Goal: Task Accomplishment & Management: Manage account settings

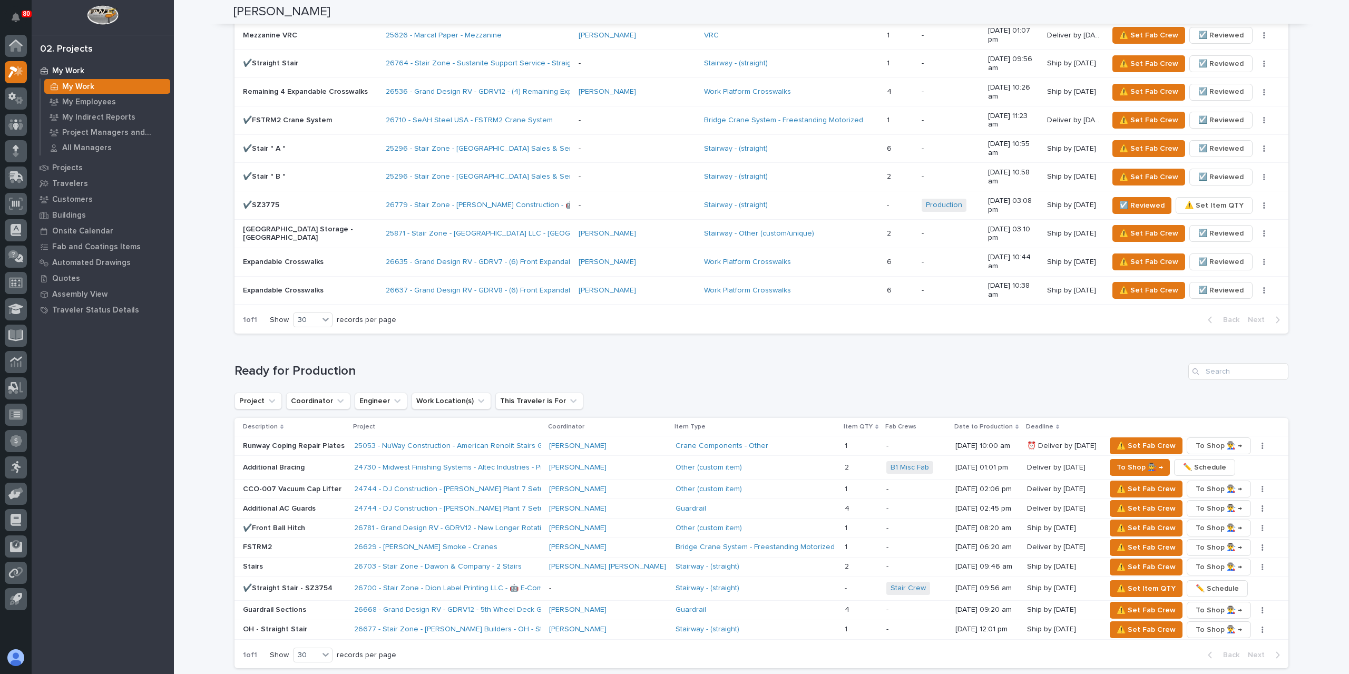
scroll to position [857, 0]
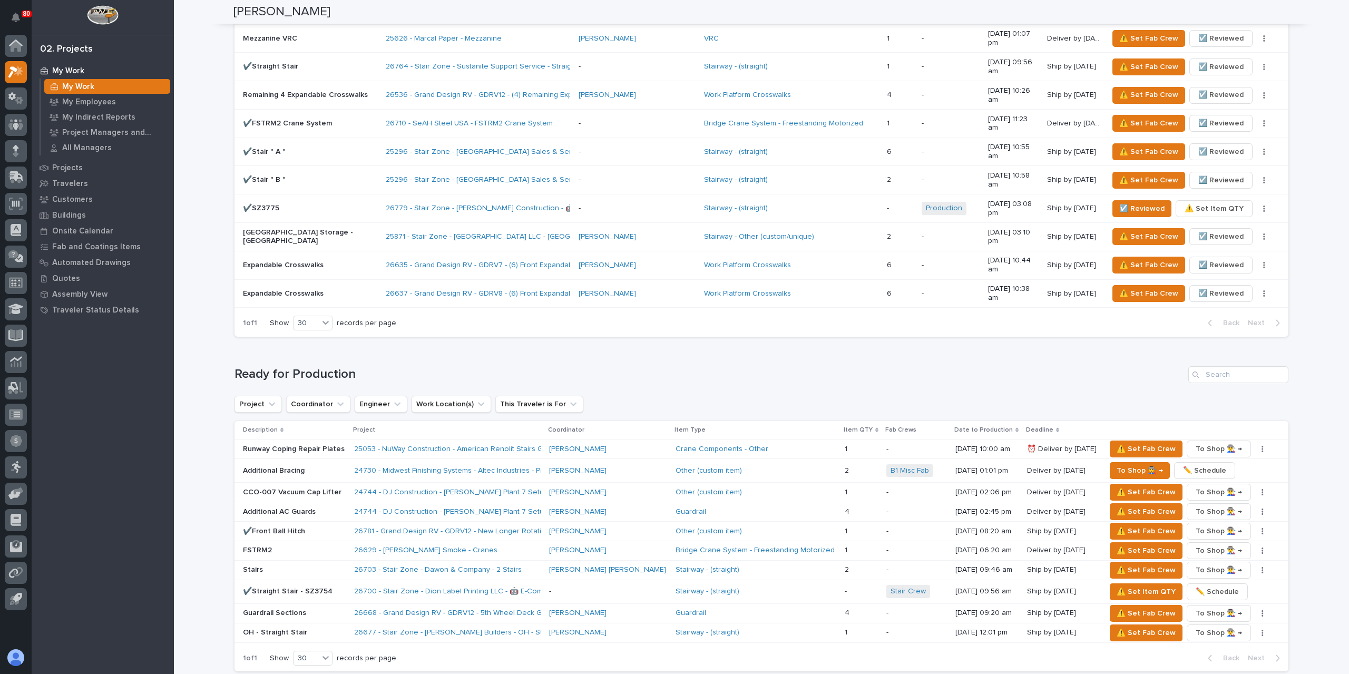
click at [0, 47] on div at bounding box center [16, 325] width 32 height 580
click at [14, 46] on icon at bounding box center [16, 46] width 11 height 11
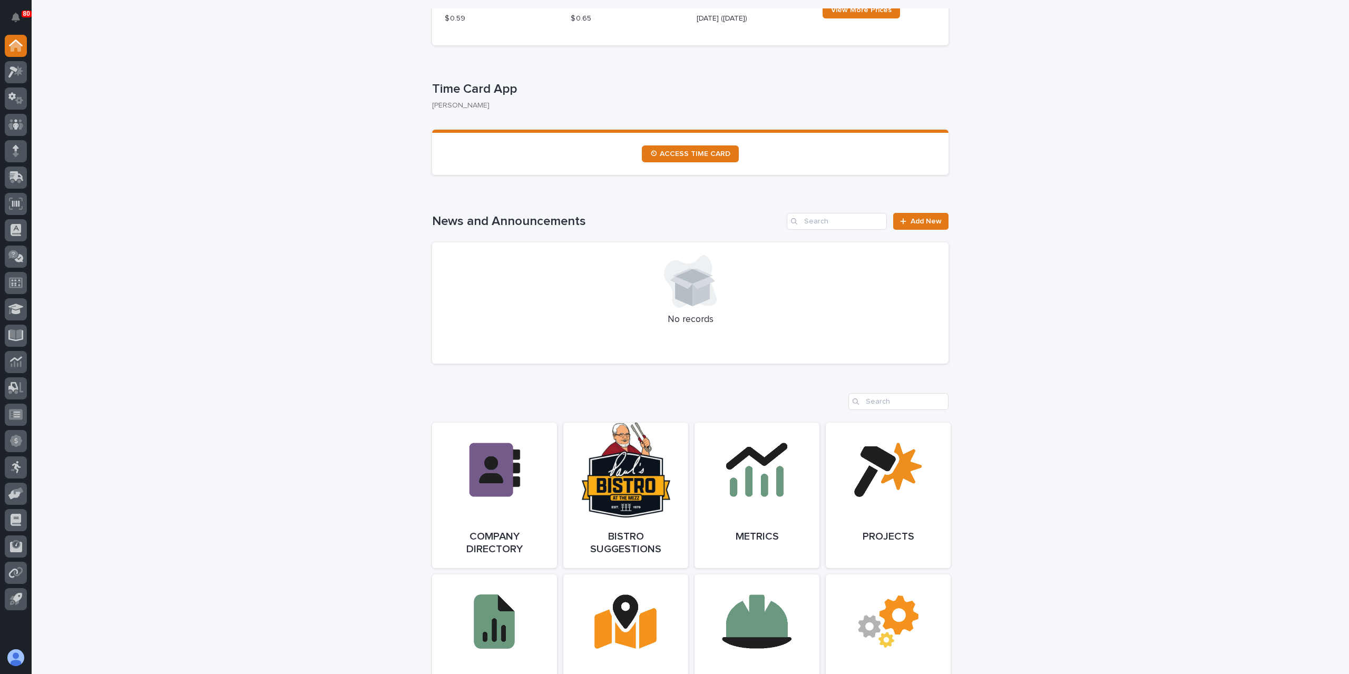
scroll to position [791, 0]
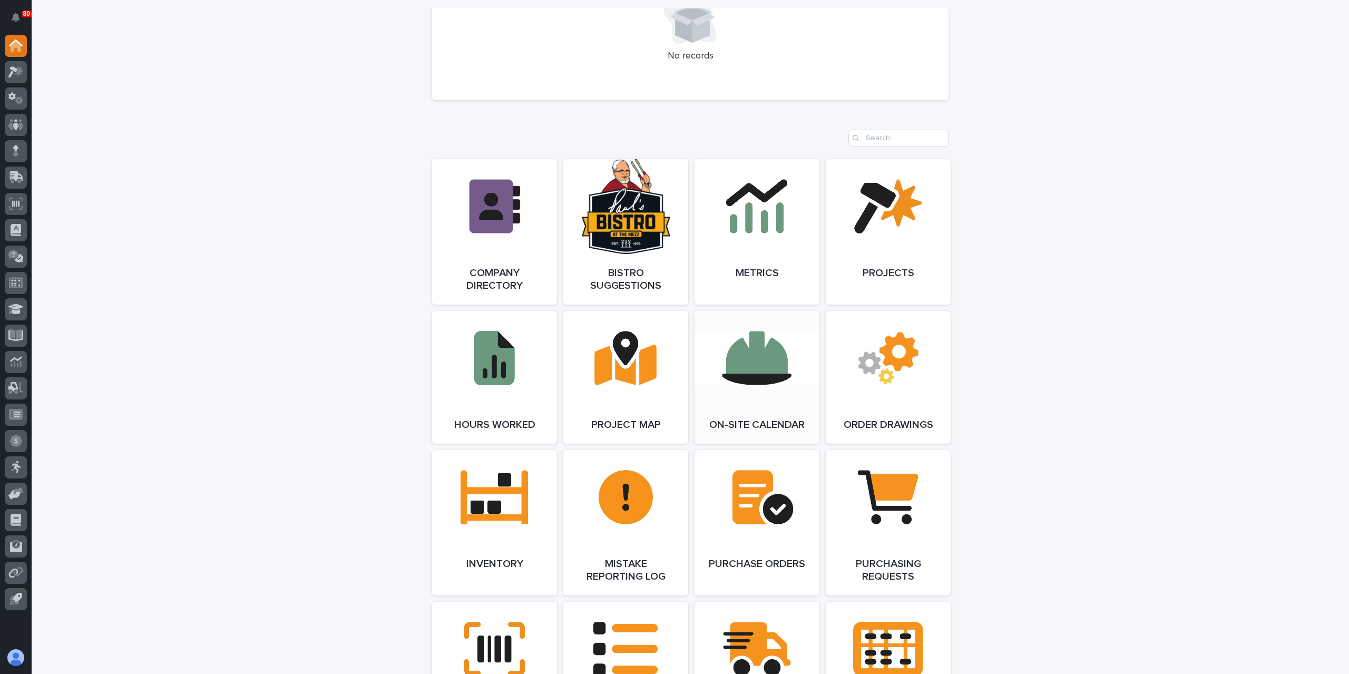
click at [768, 385] on link "Open Link" at bounding box center [757, 377] width 125 height 133
click at [14, 68] on icon at bounding box center [12, 72] width 9 height 12
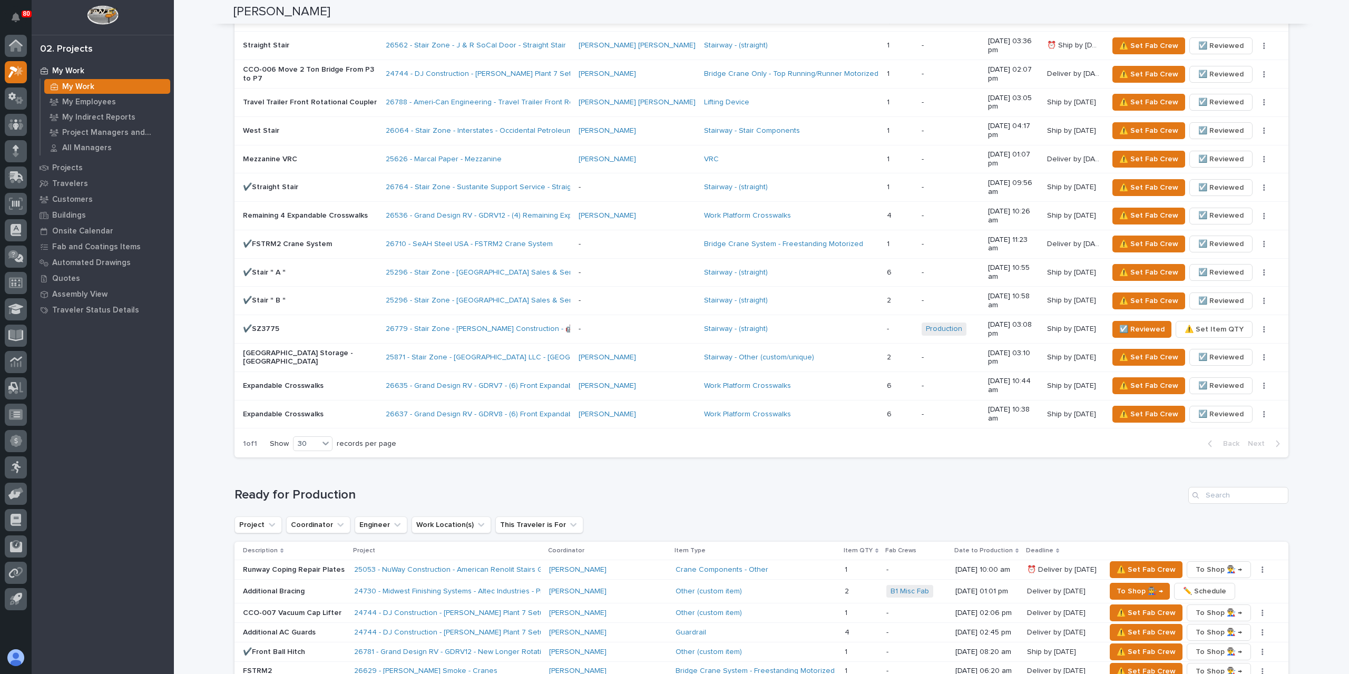
scroll to position [738, 0]
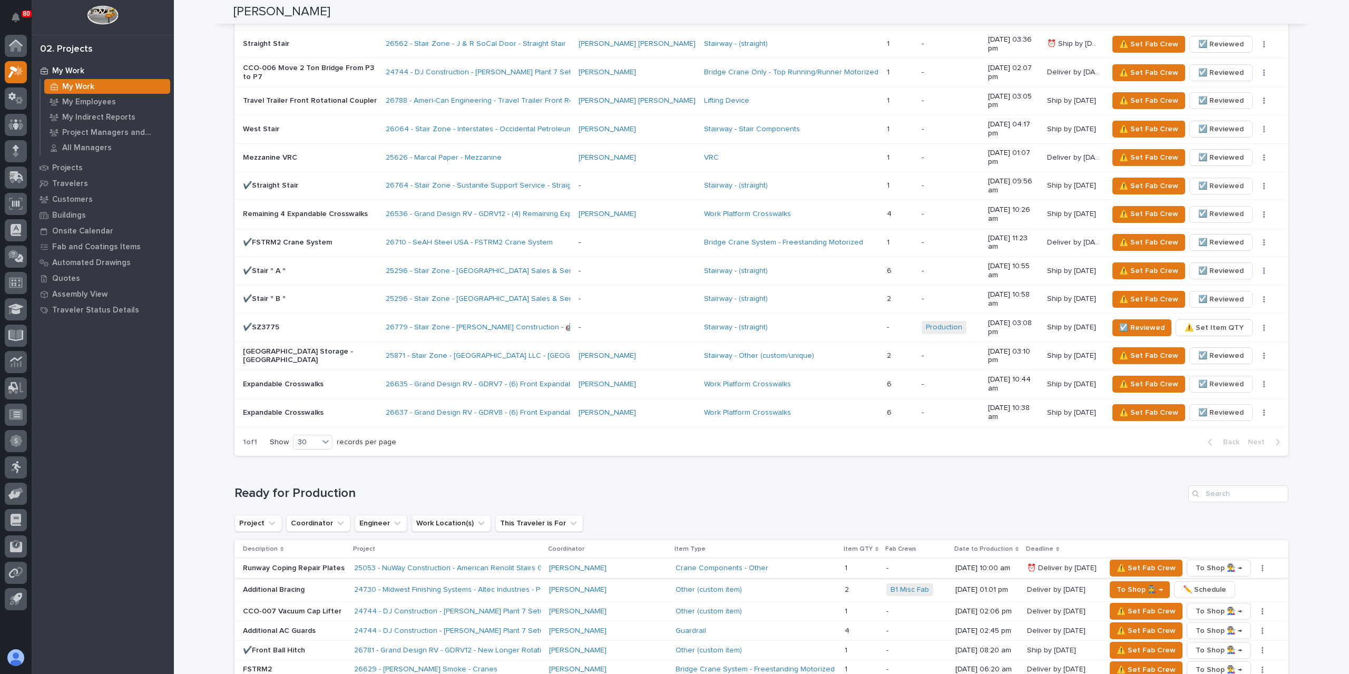
click at [1255, 564] on button "button" at bounding box center [1262, 567] width 15 height 7
click at [1221, 582] on span "✏️ Schedule" at bounding box center [1211, 588] width 43 height 13
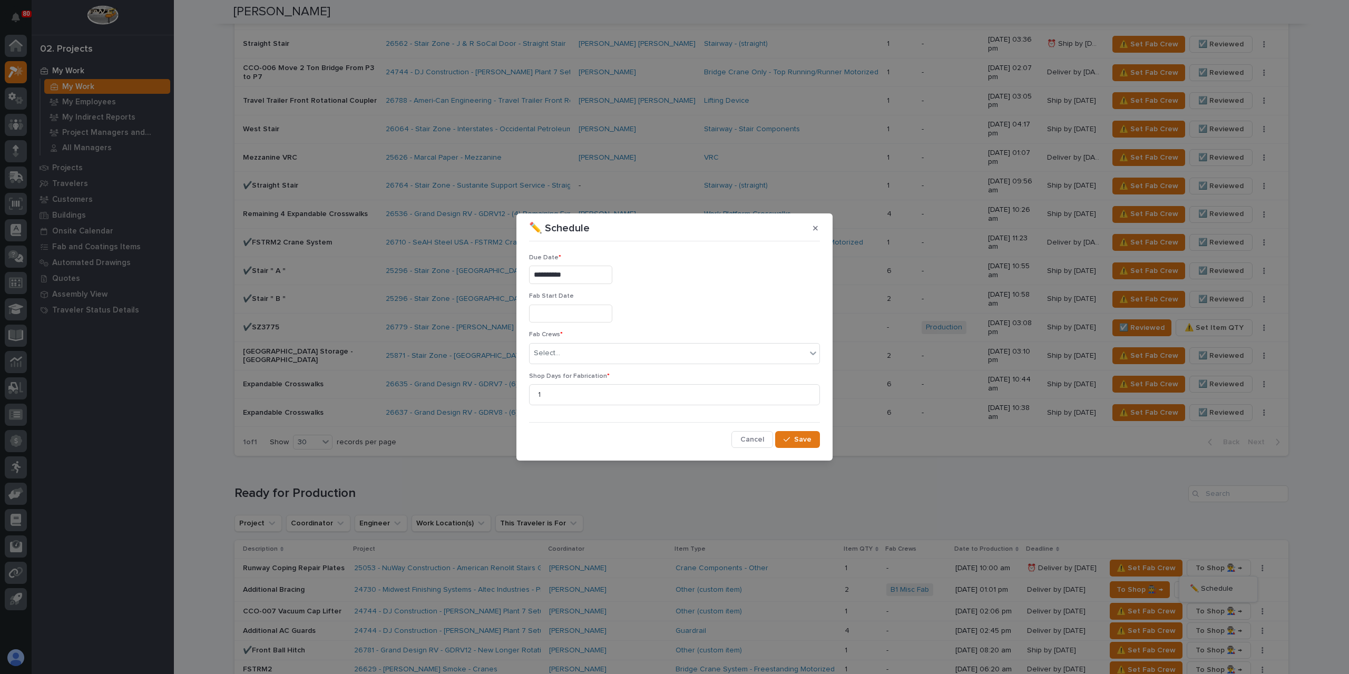
click at [577, 277] on input "**********" at bounding box center [570, 275] width 83 height 18
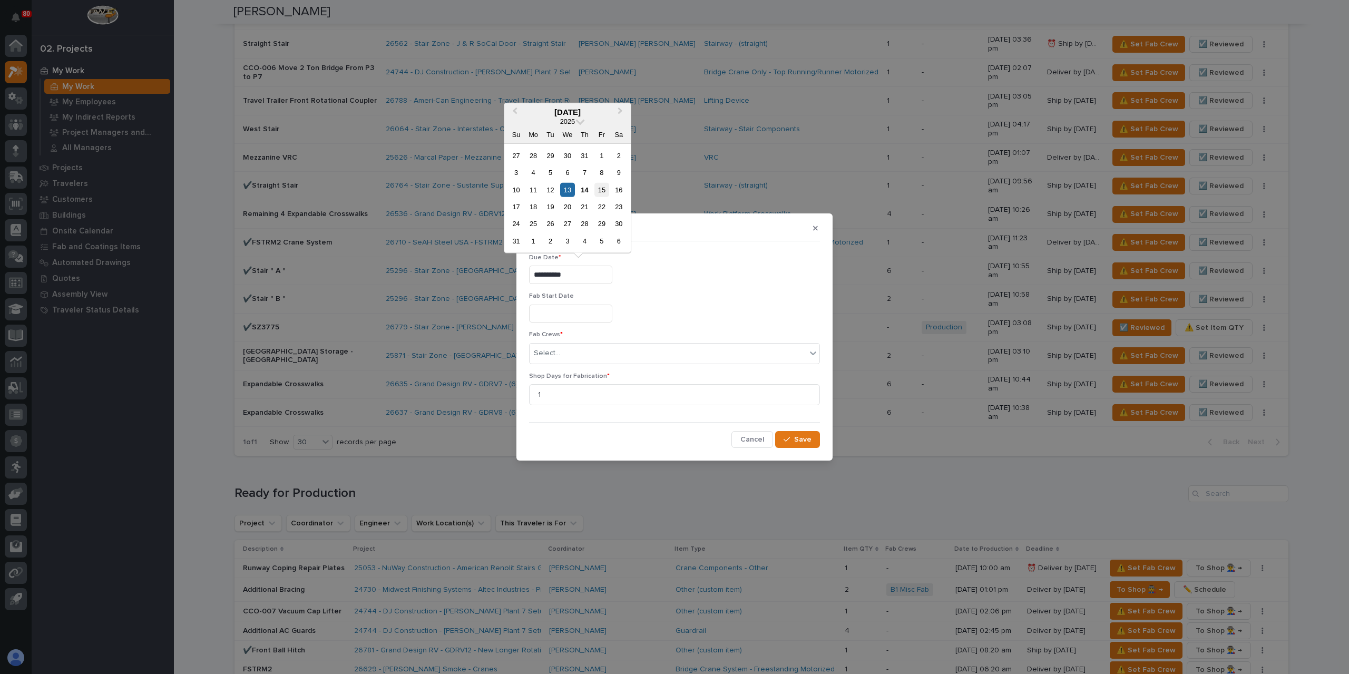
click at [598, 194] on div "15" at bounding box center [602, 189] width 14 height 14
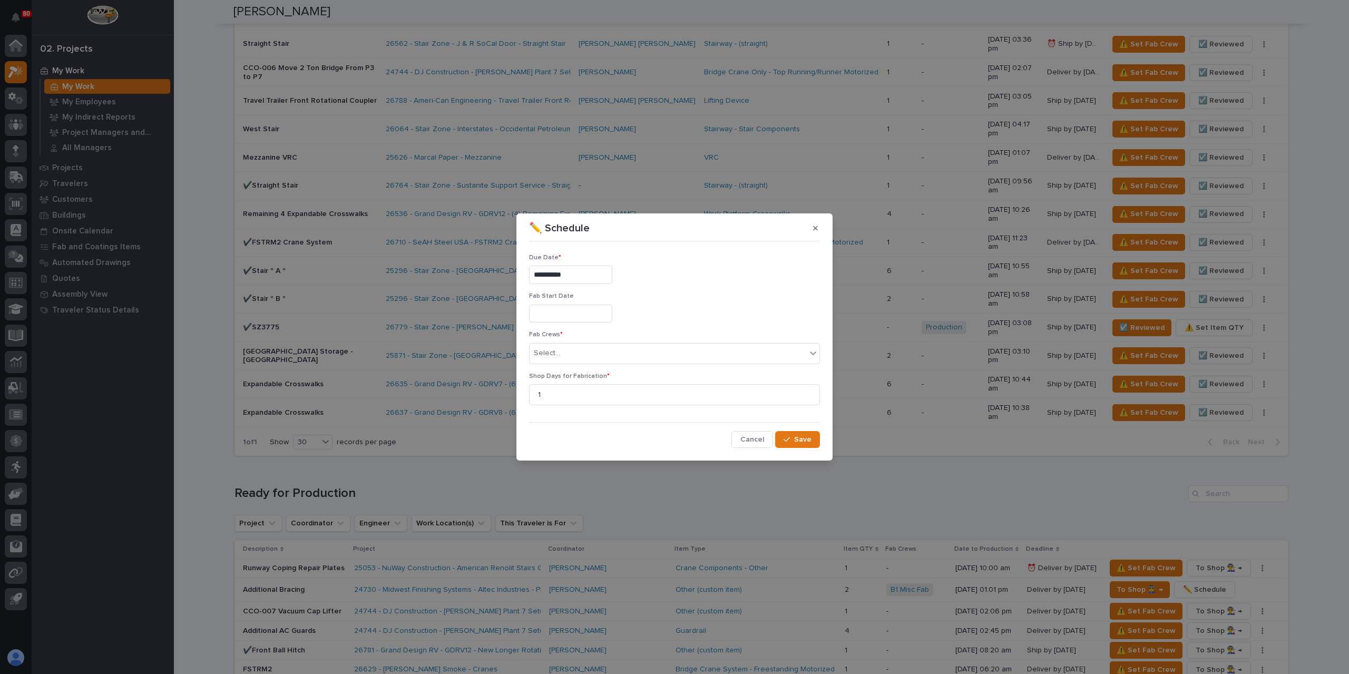
type input "**********"
click at [566, 350] on div "Select..." at bounding box center [668, 353] width 277 height 17
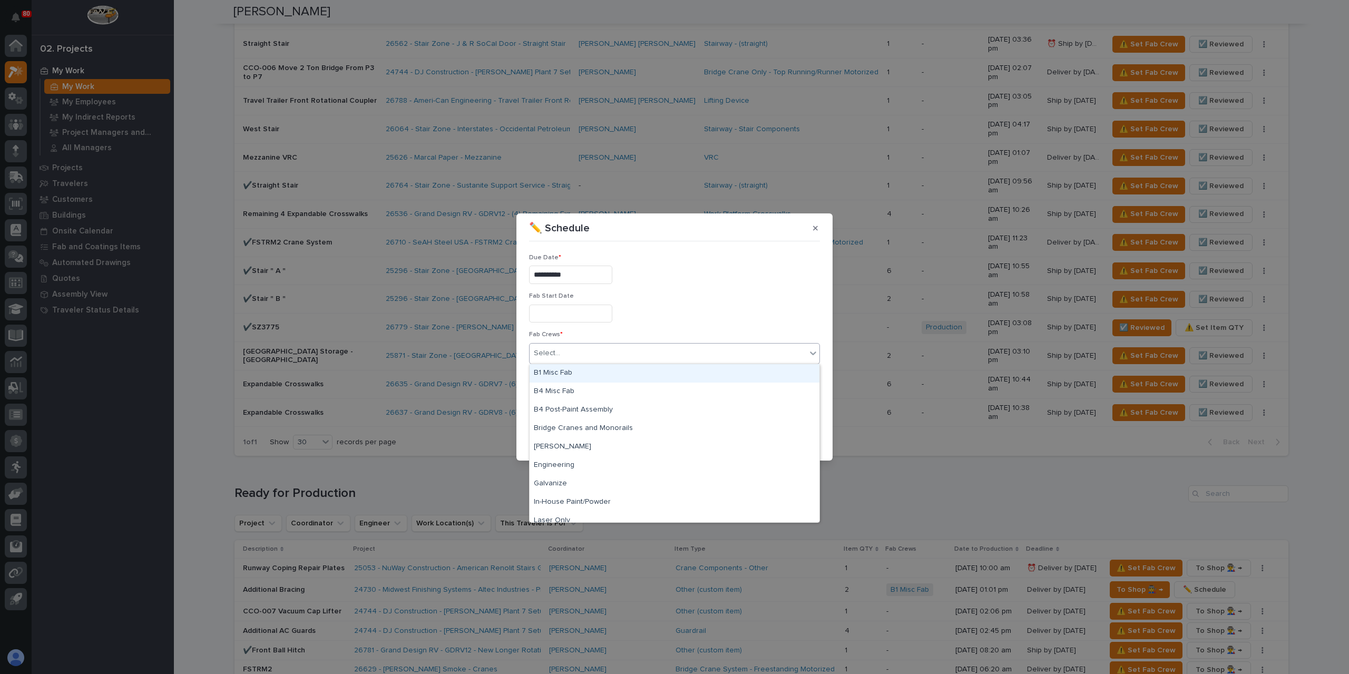
click at [580, 372] on div "B1 Misc Fab" at bounding box center [675, 373] width 290 height 18
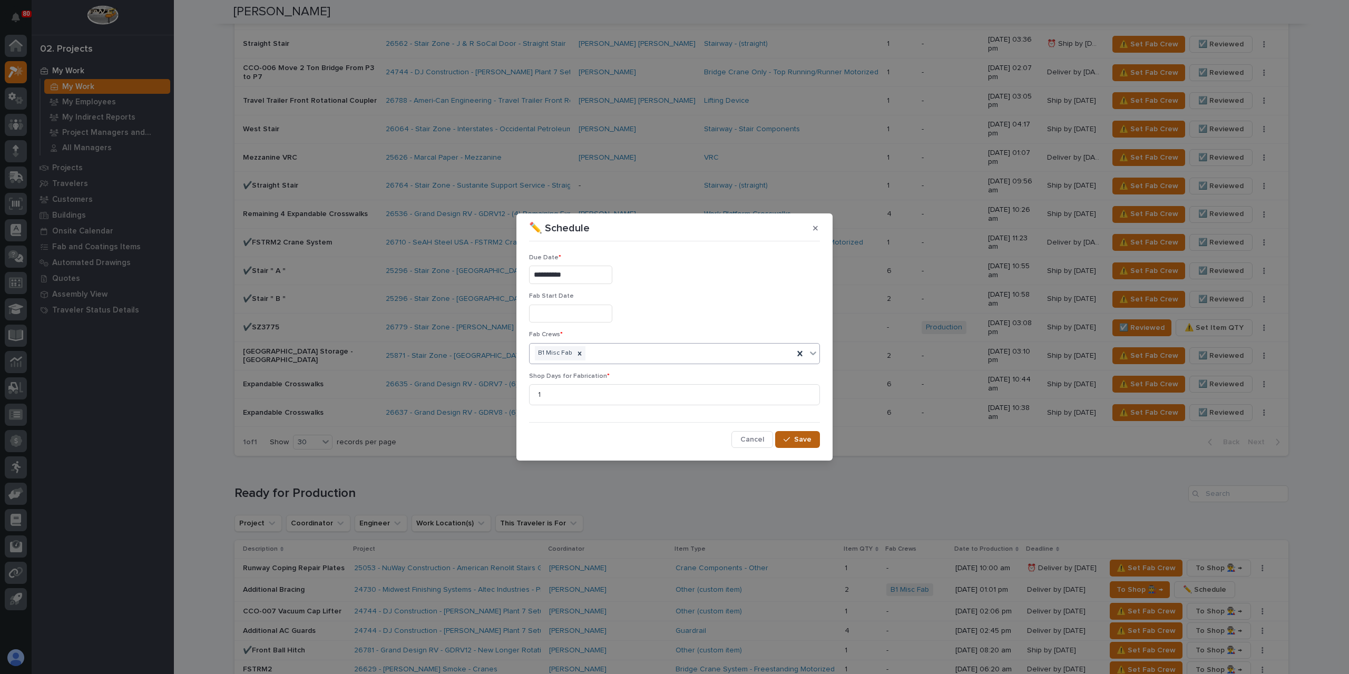
click at [808, 441] on span "Save" at bounding box center [802, 439] width 17 height 9
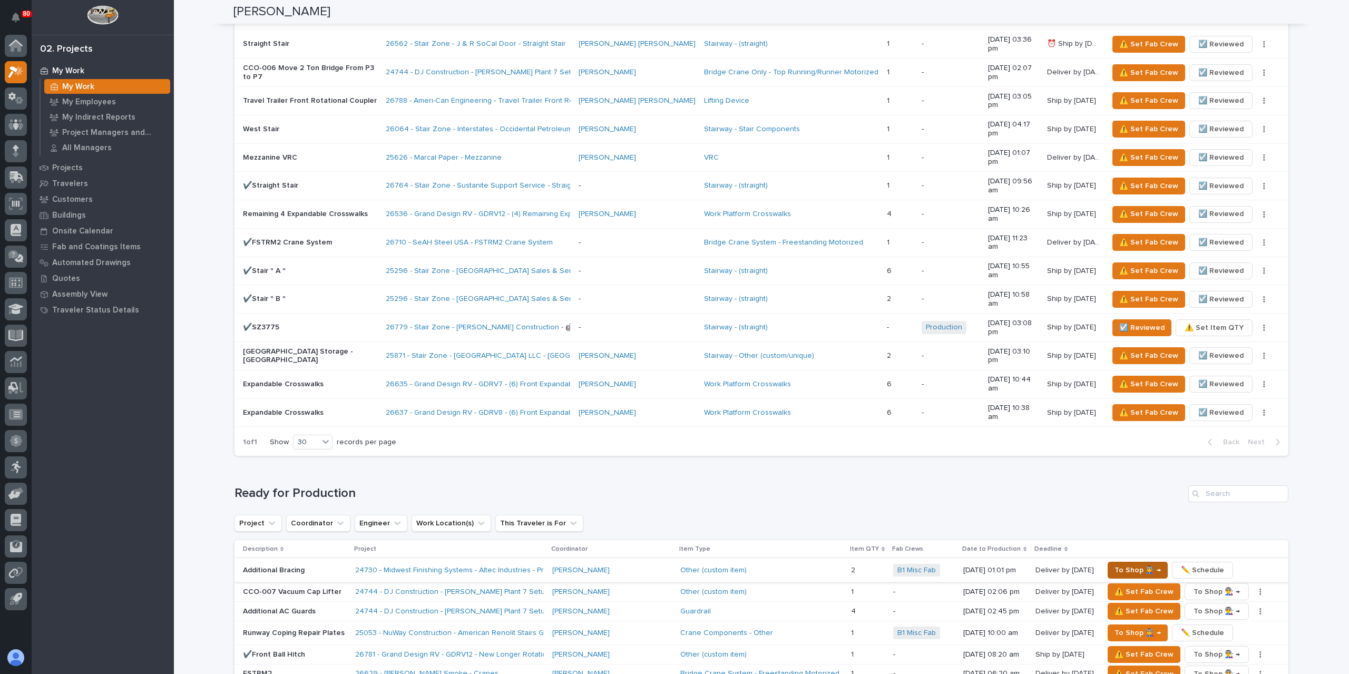
click at [1134, 564] on span "To Shop 👨‍🏭 →" at bounding box center [1138, 570] width 46 height 13
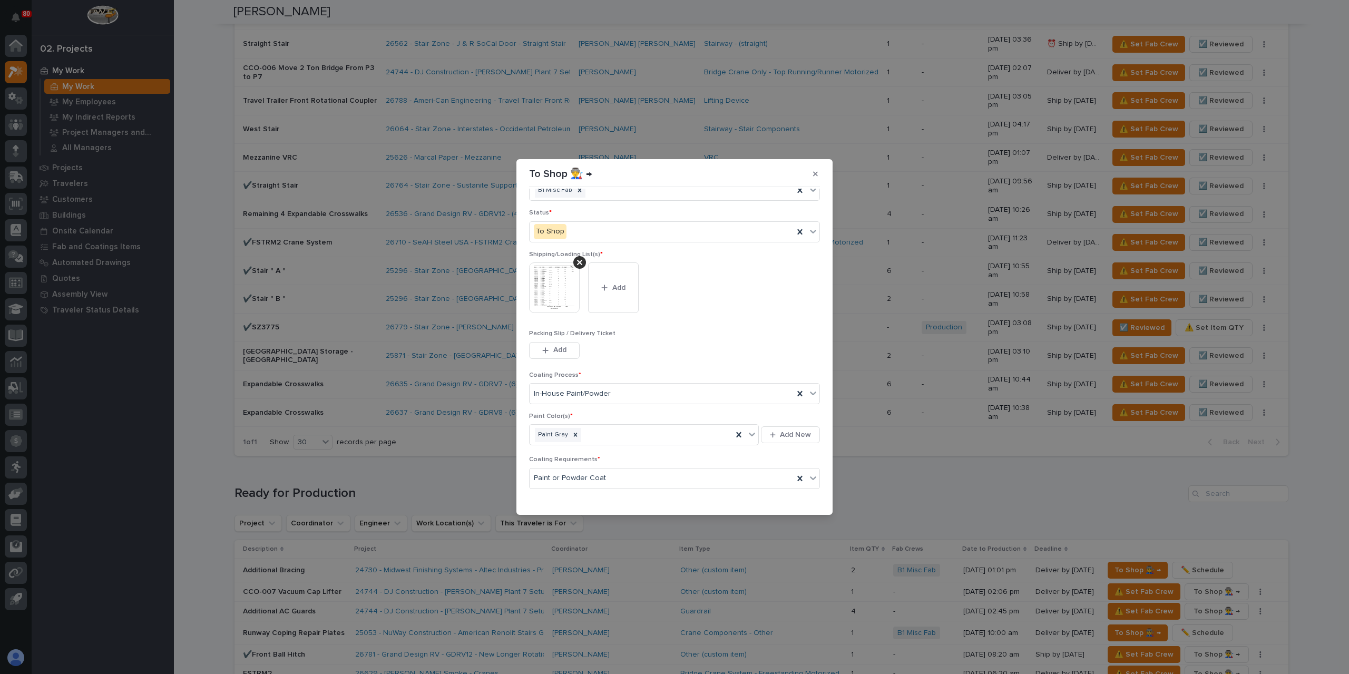
scroll to position [56, 0]
click at [741, 495] on span "Cancel" at bounding box center [753, 498] width 24 height 9
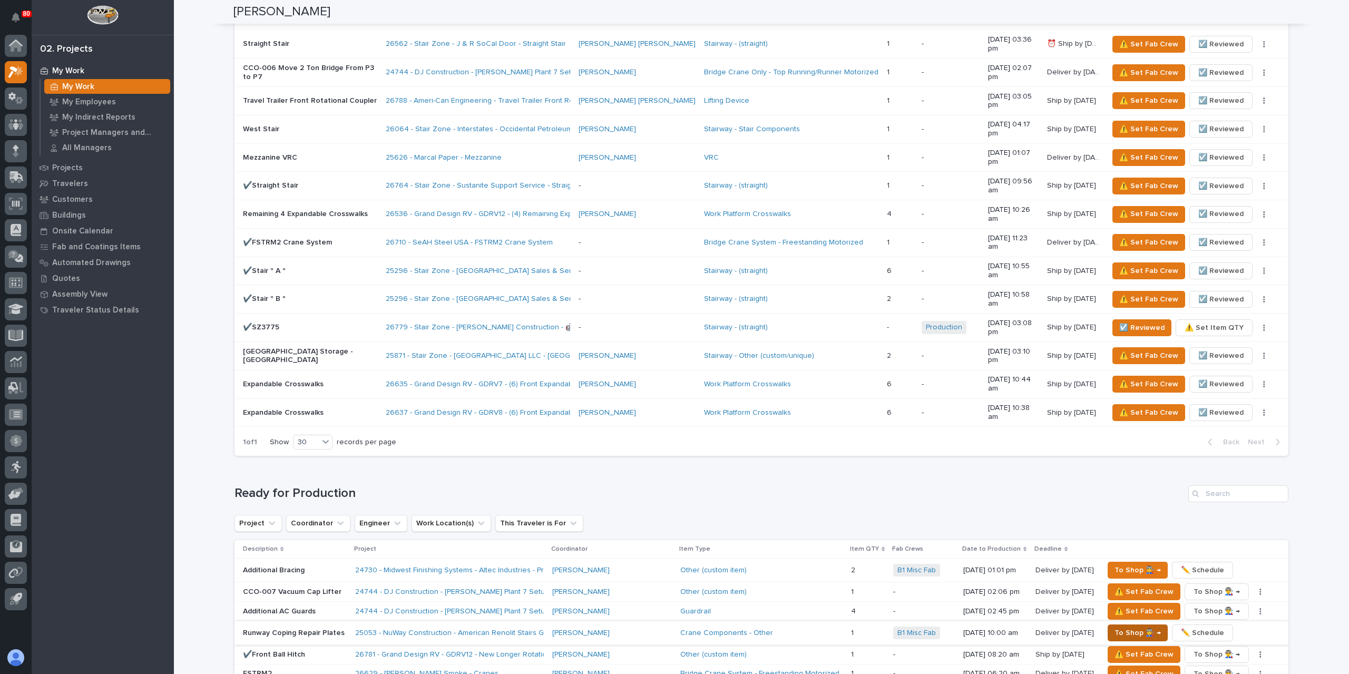
click at [1115, 627] on span "To Shop 👨‍🏭 →" at bounding box center [1138, 633] width 46 height 13
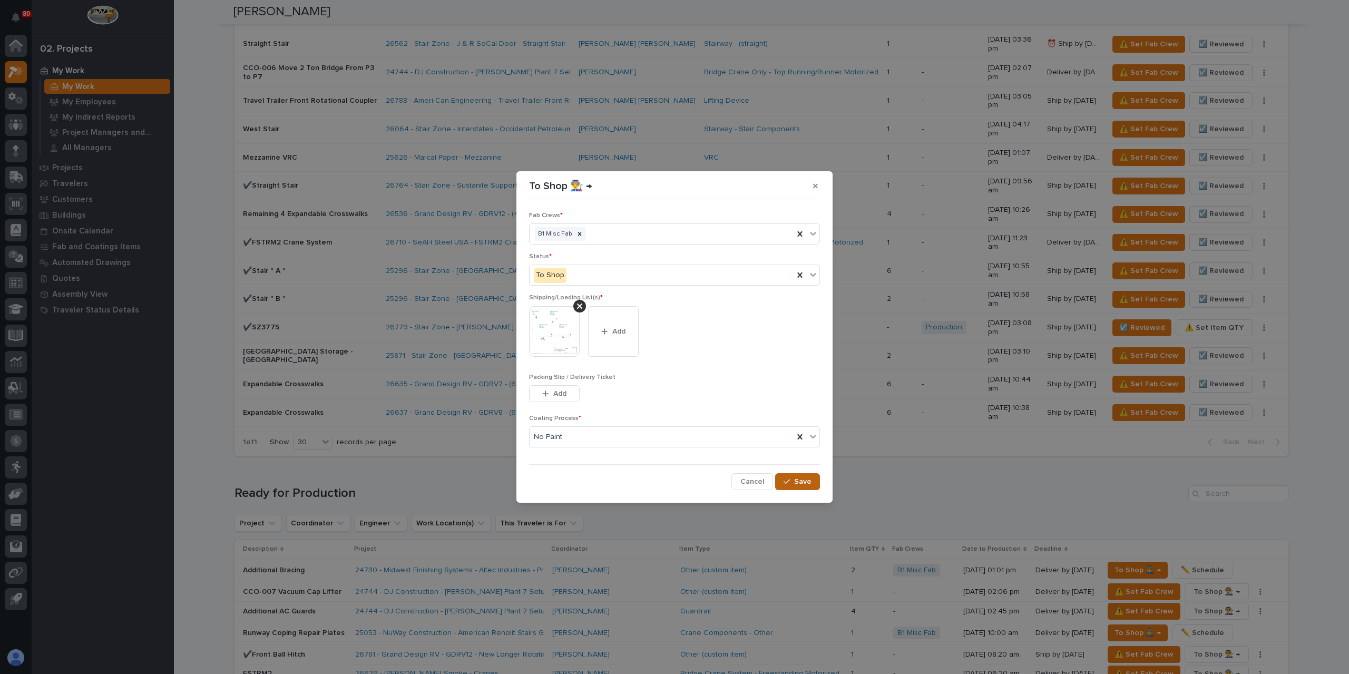
click at [811, 485] on span "Save" at bounding box center [802, 481] width 17 height 9
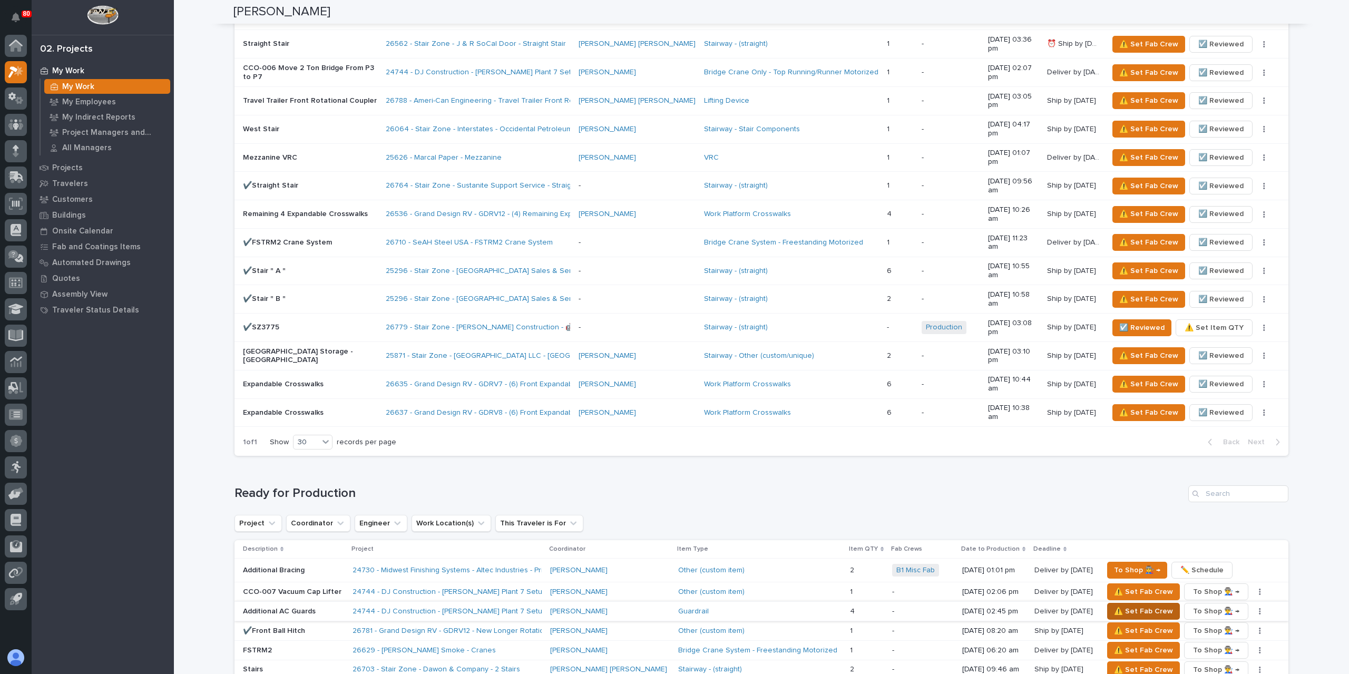
click at [1114, 605] on span "⚠️ Set Fab Crew" at bounding box center [1143, 611] width 59 height 13
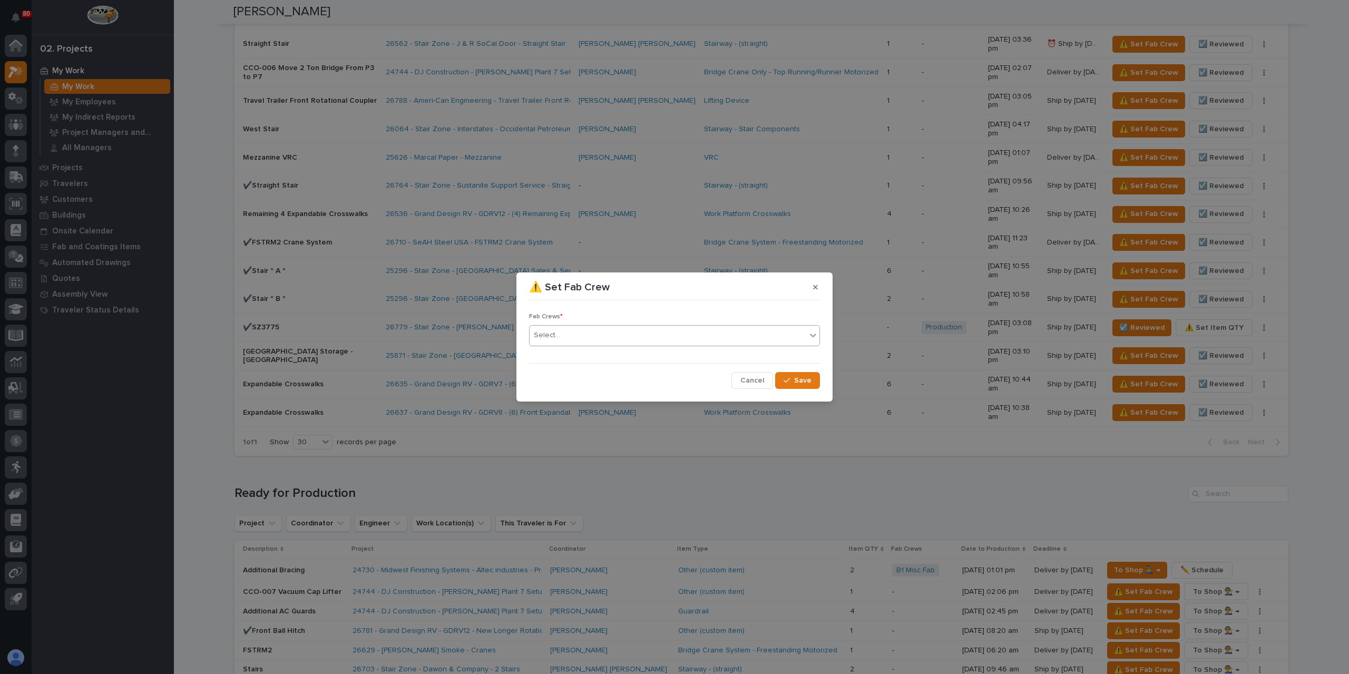
click at [601, 336] on div "Select..." at bounding box center [668, 335] width 277 height 17
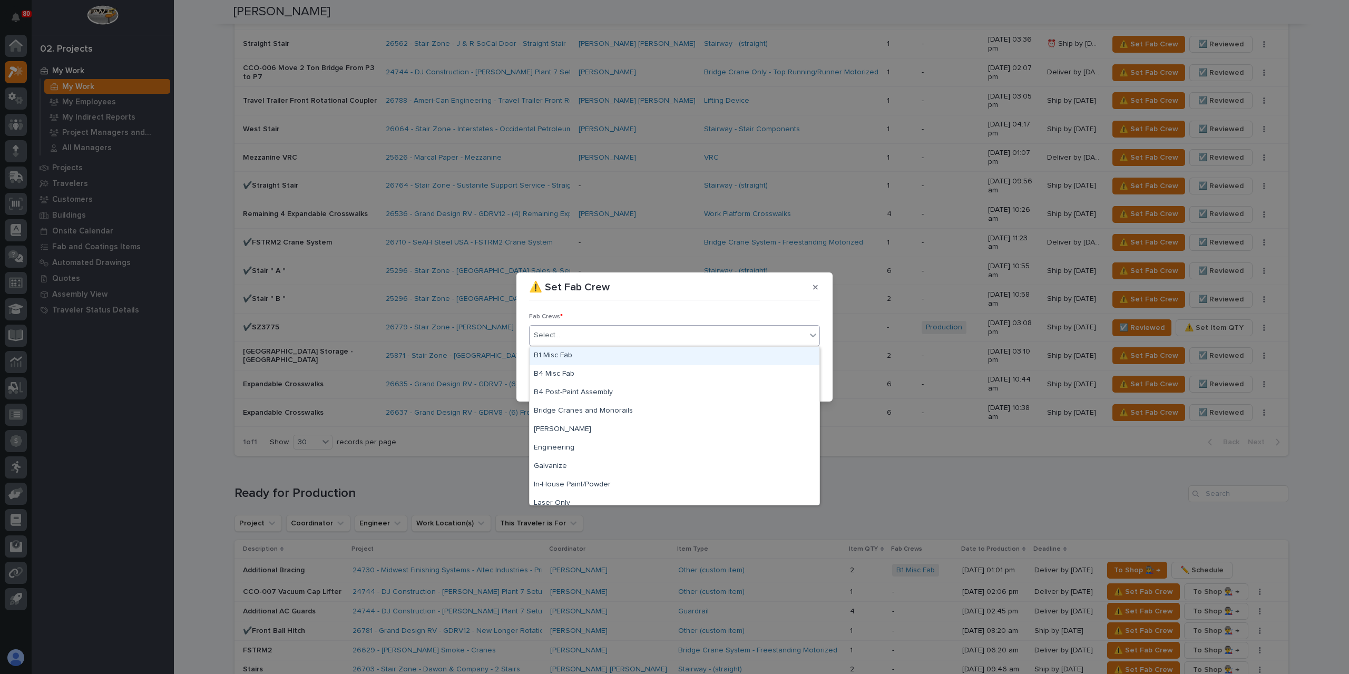
click at [577, 360] on div "B1 Misc Fab" at bounding box center [675, 356] width 290 height 18
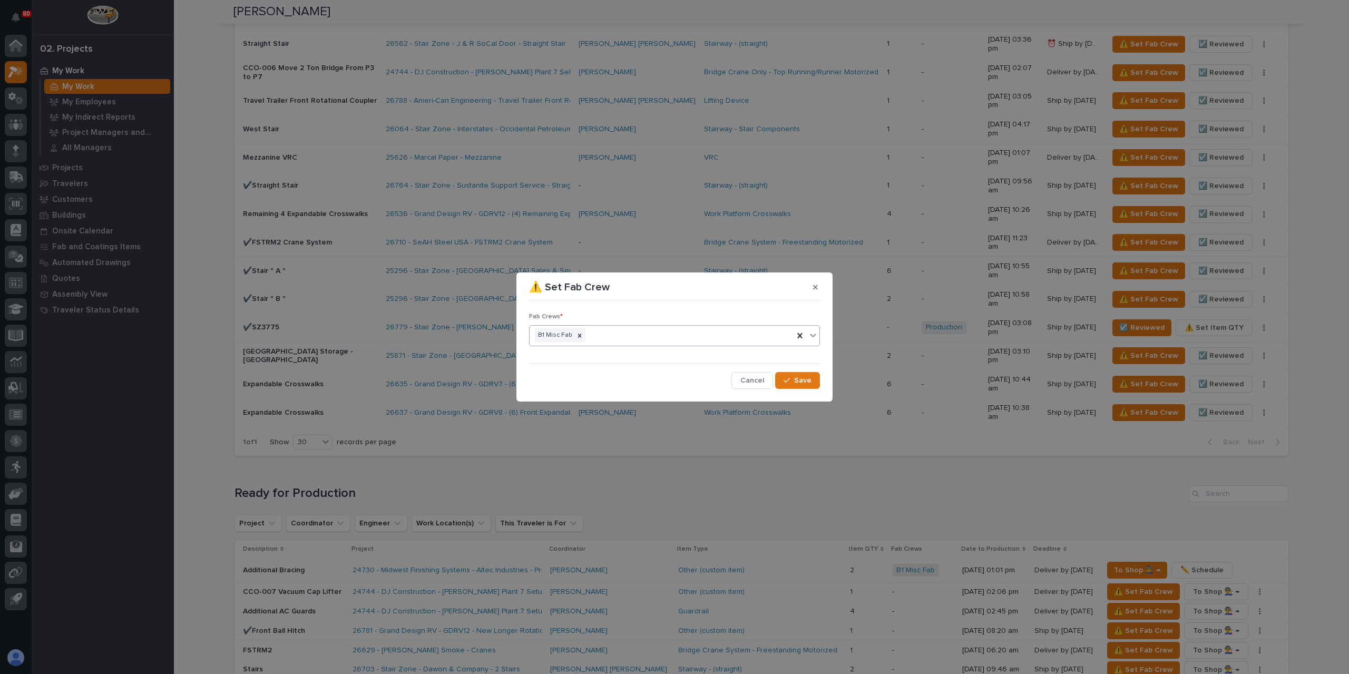
click at [775, 377] on div "Cancel Save" at bounding box center [674, 380] width 291 height 17
click at [788, 381] on icon "button" at bounding box center [787, 380] width 6 height 5
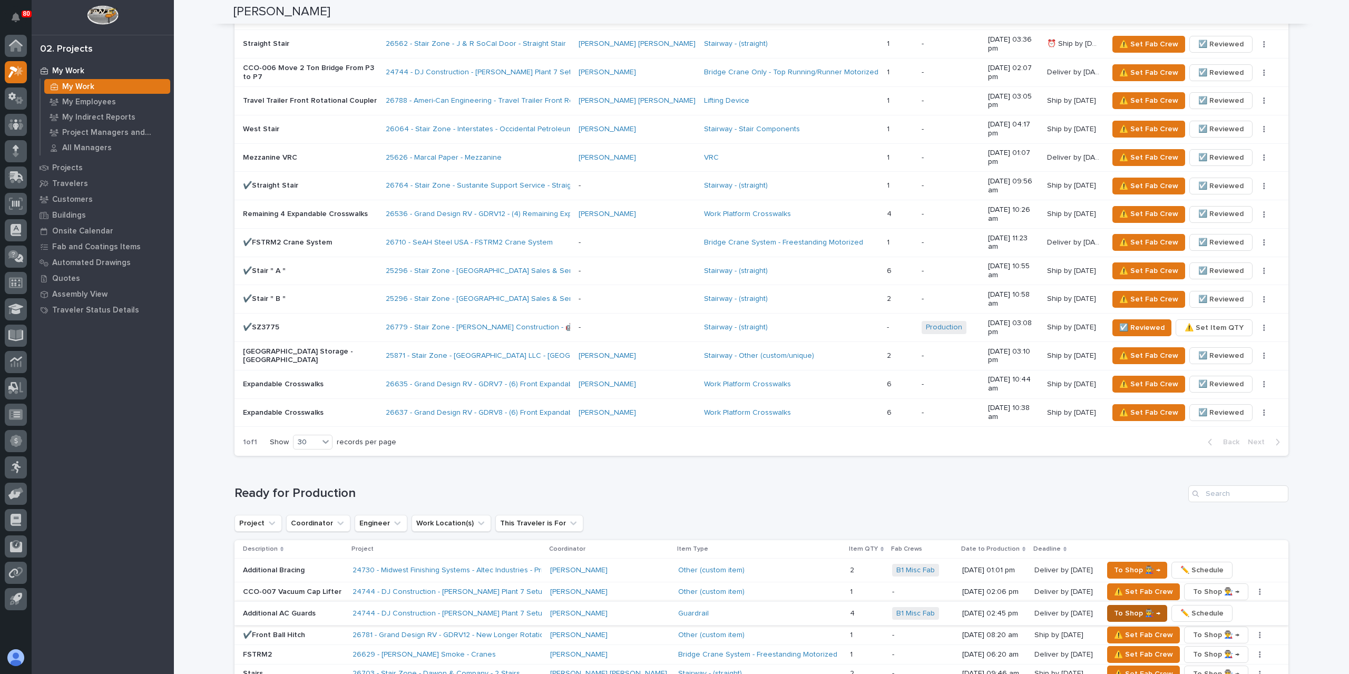
click at [1116, 607] on span "To Shop 👨‍🏭 →" at bounding box center [1137, 613] width 46 height 13
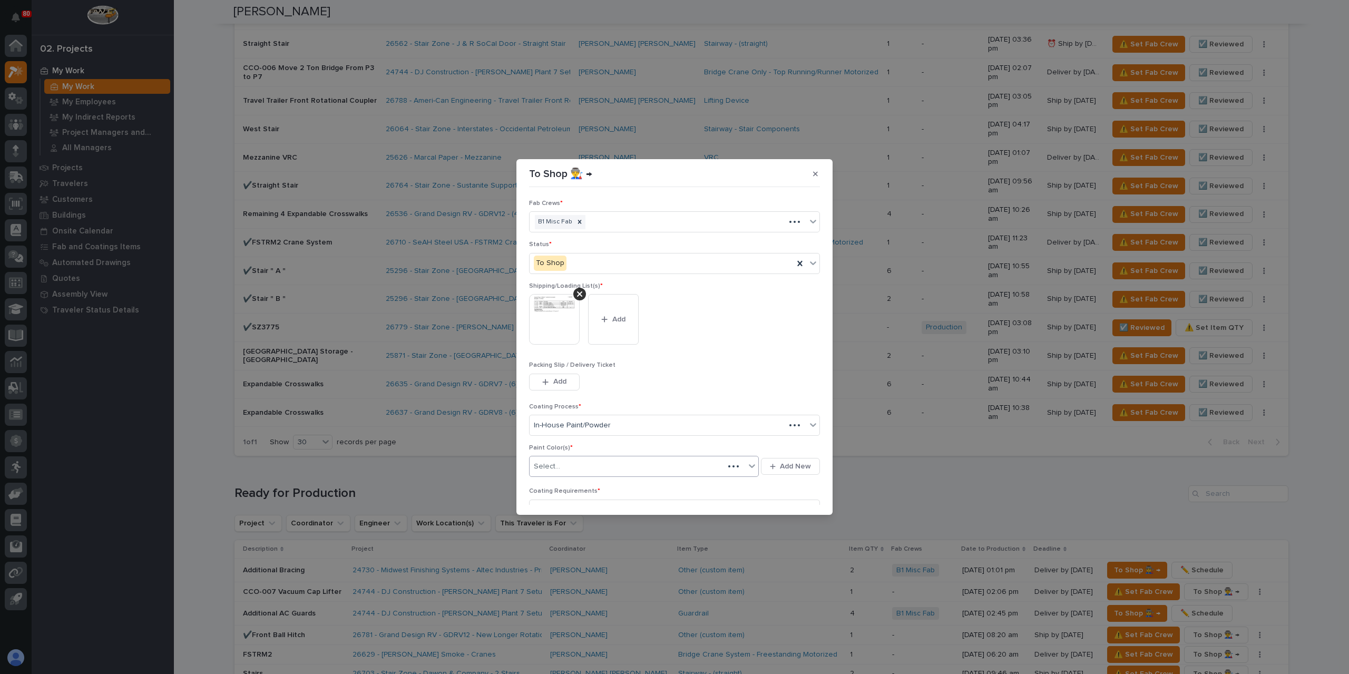
click at [589, 462] on div "Select..." at bounding box center [627, 466] width 194 height 17
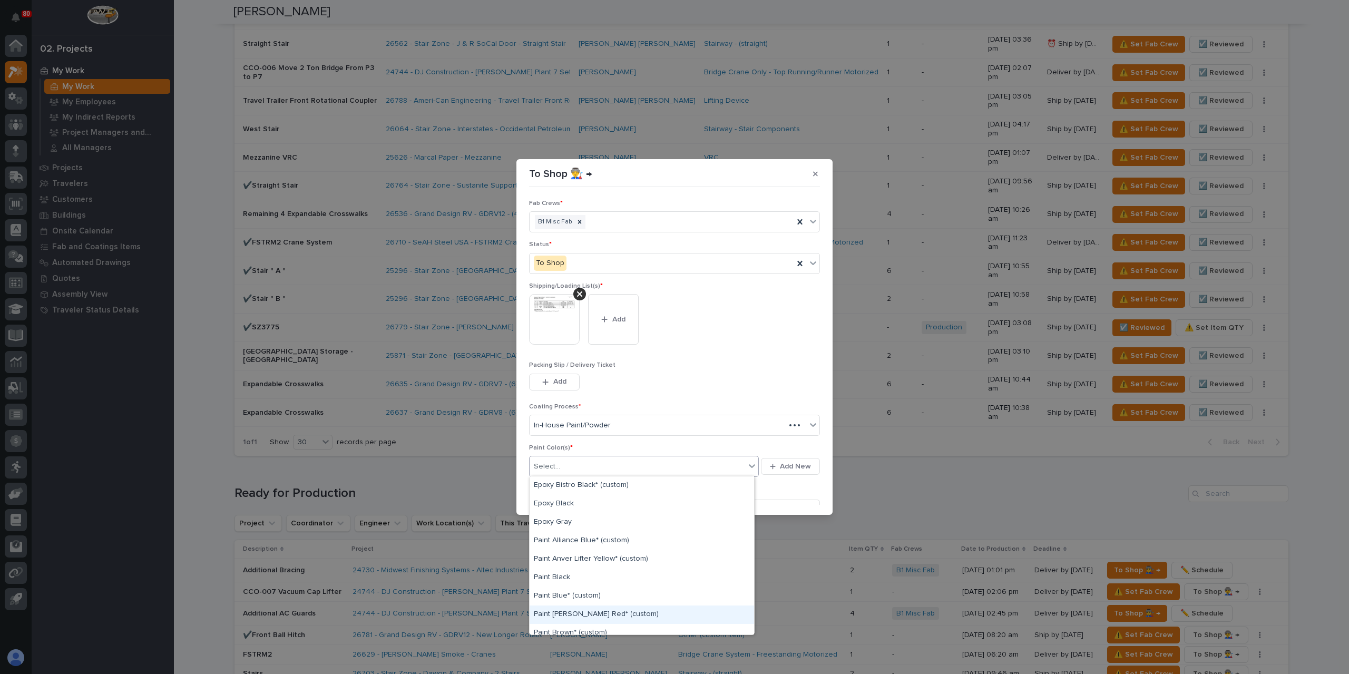
click at [578, 617] on div "Paint [PERSON_NAME] Red* (custom)" at bounding box center [642, 615] width 225 height 18
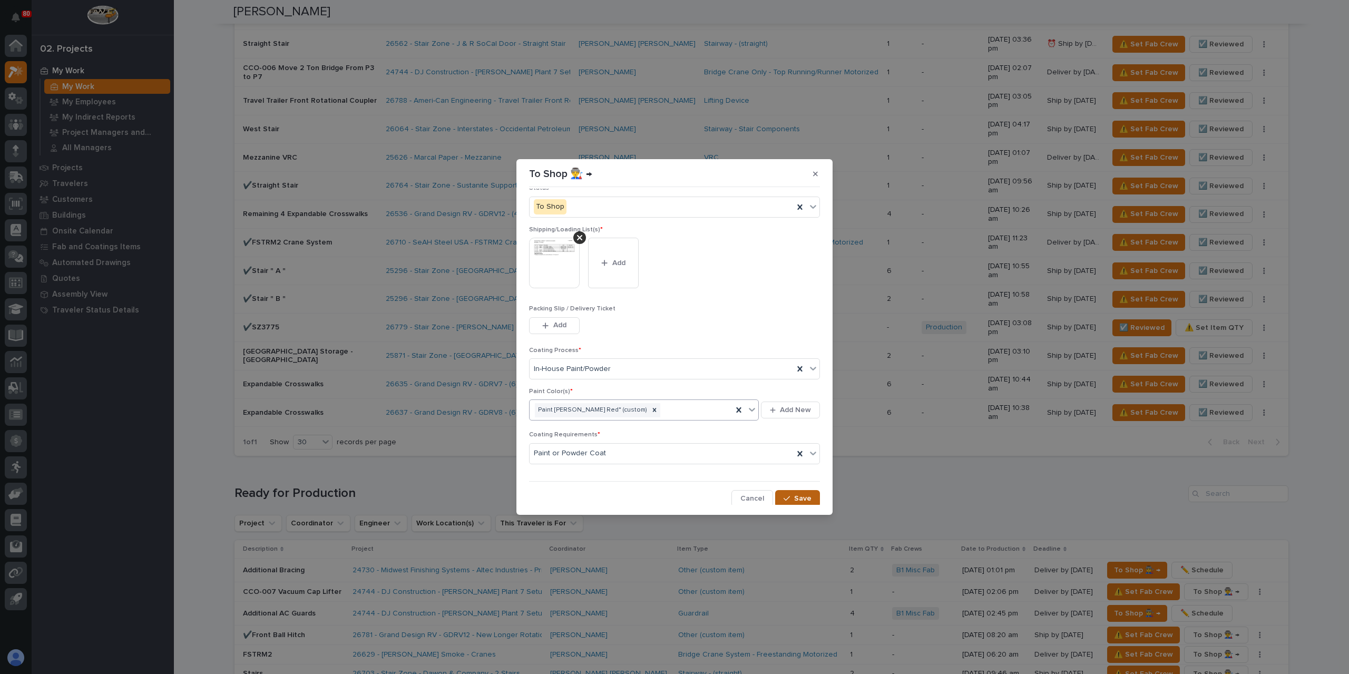
click at [790, 498] on div "button" at bounding box center [789, 498] width 11 height 7
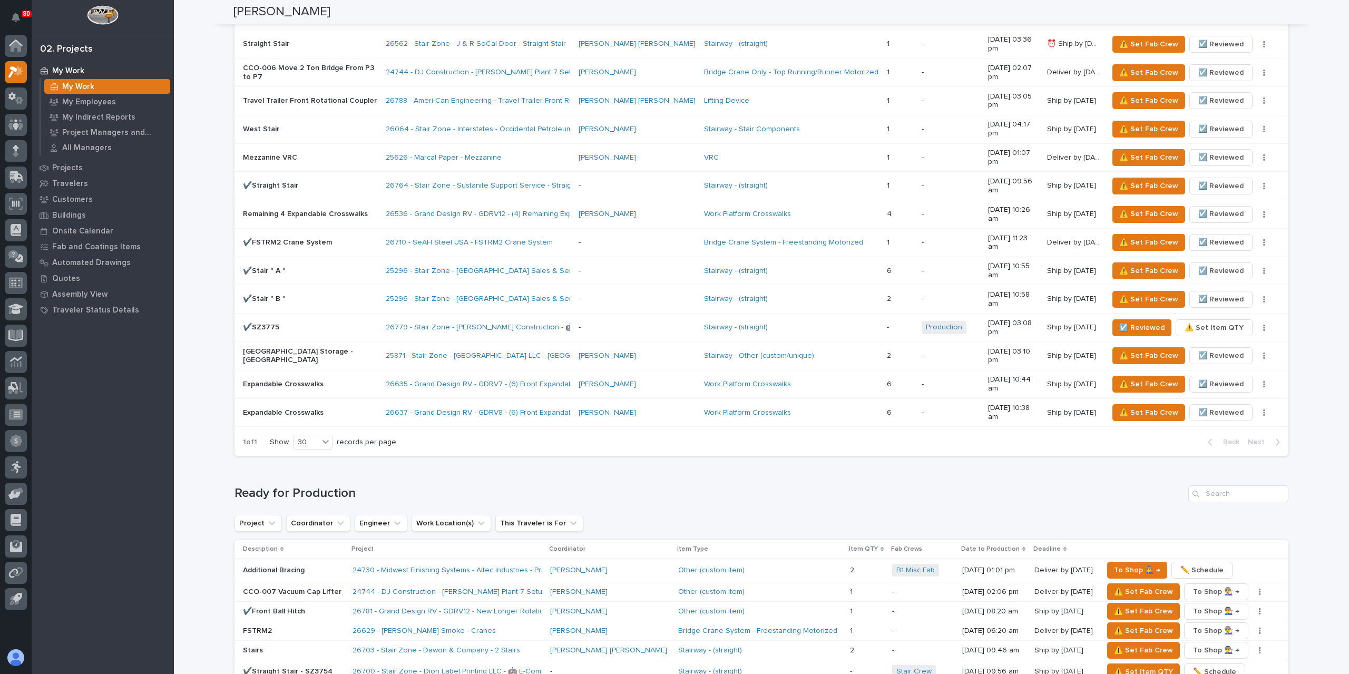
click at [270, 603] on div "✔️Front Ball Hitch" at bounding box center [293, 611] width 101 height 17
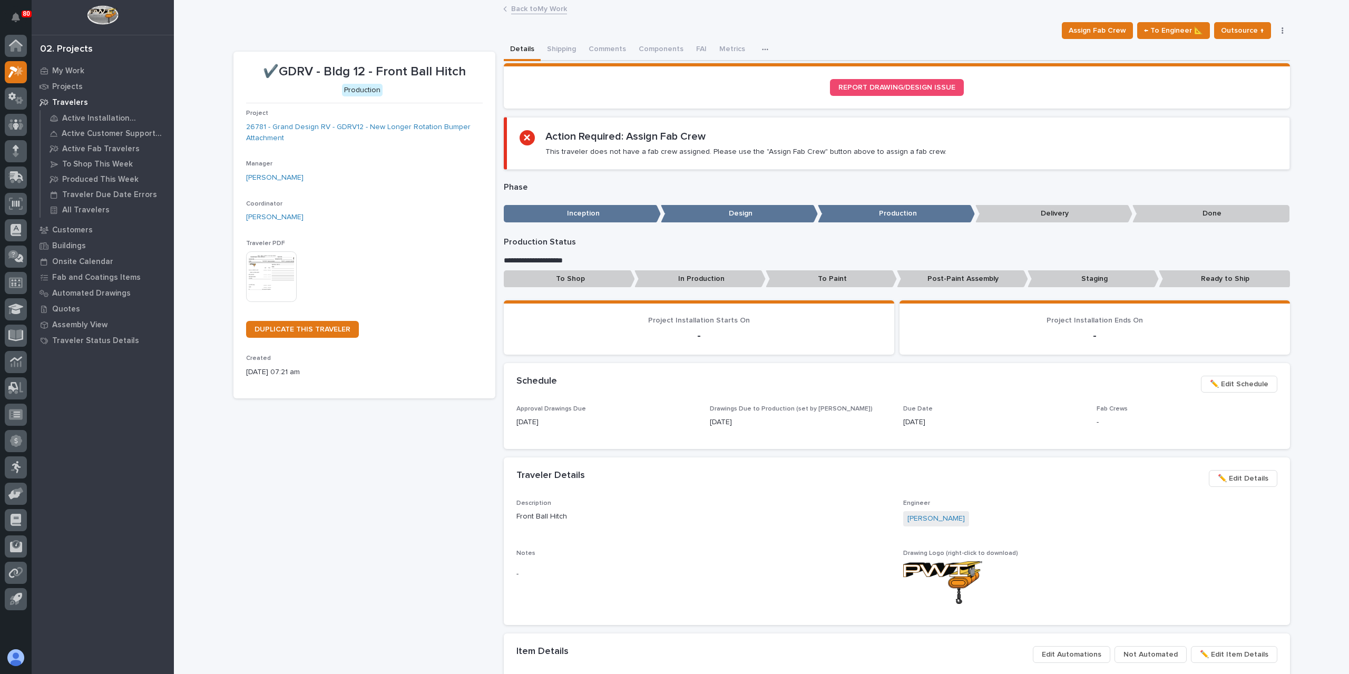
click at [922, 284] on p "Post-Paint Assembly" at bounding box center [962, 278] width 131 height 17
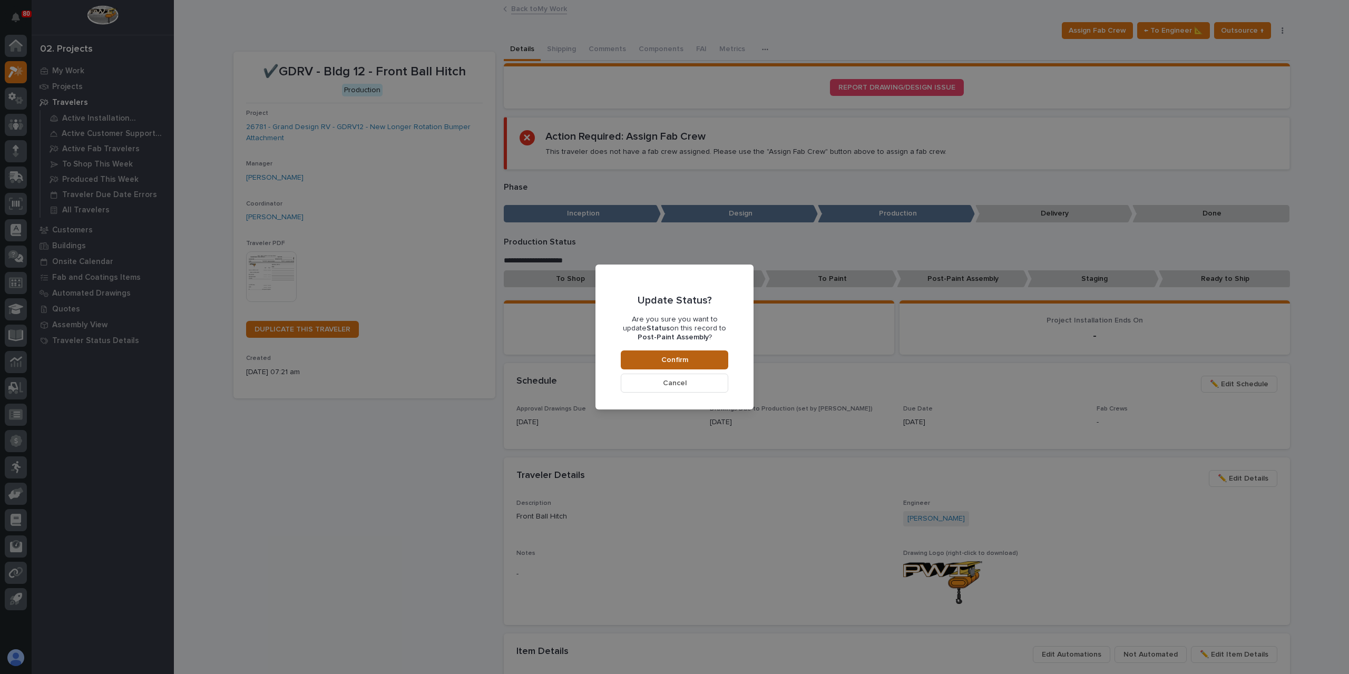
click at [720, 363] on button "Confirm" at bounding box center [675, 359] width 108 height 19
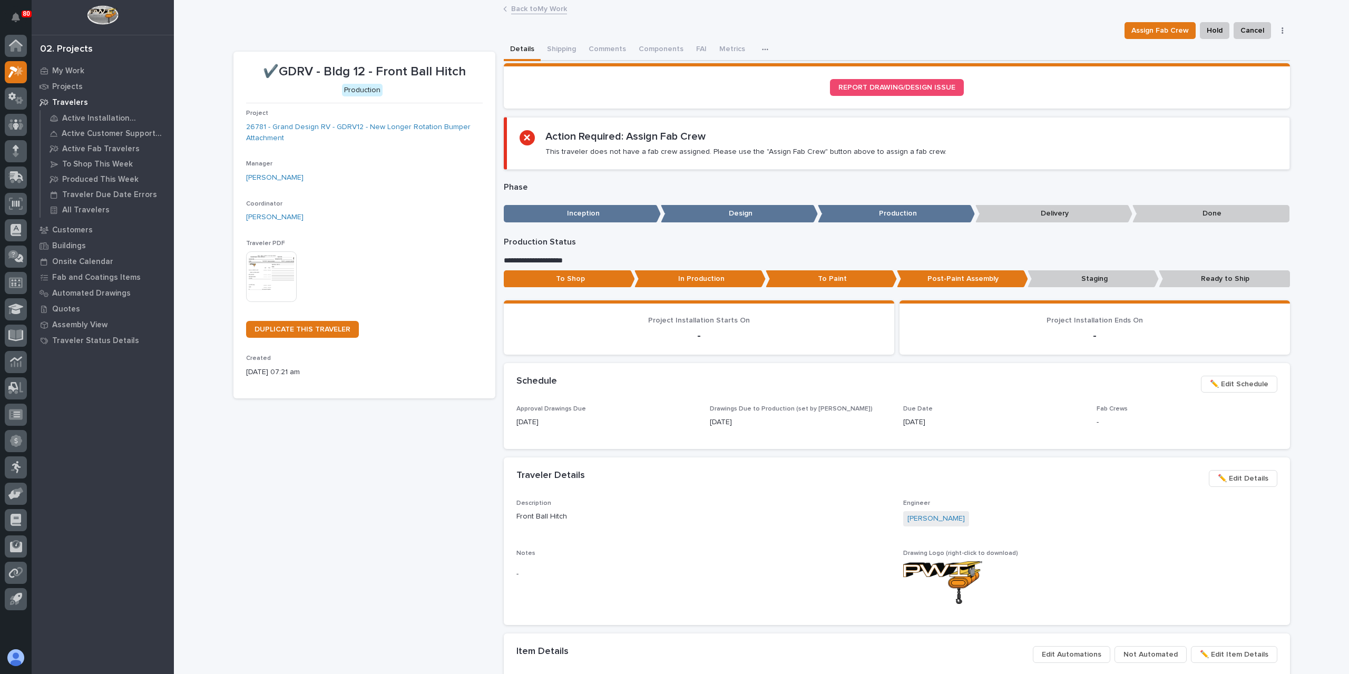
click at [529, 11] on link "Back to My Work" at bounding box center [539, 8] width 56 height 12
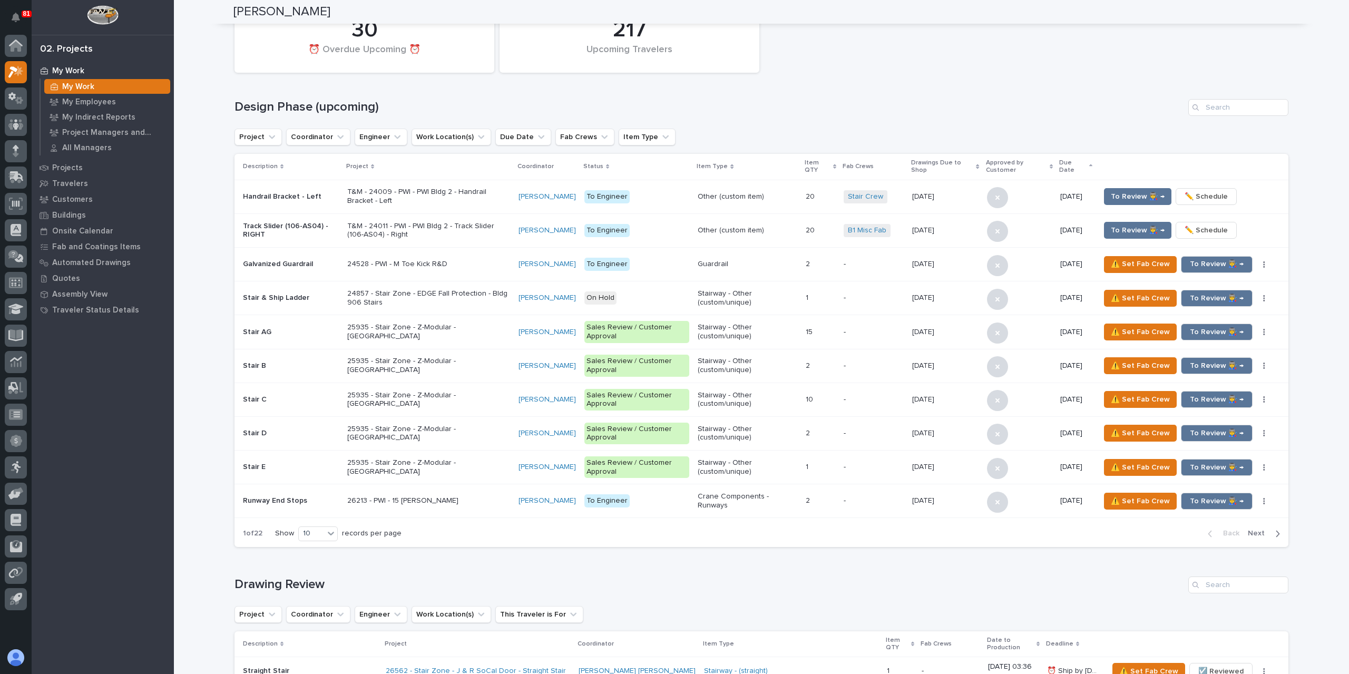
scroll to position [105, 0]
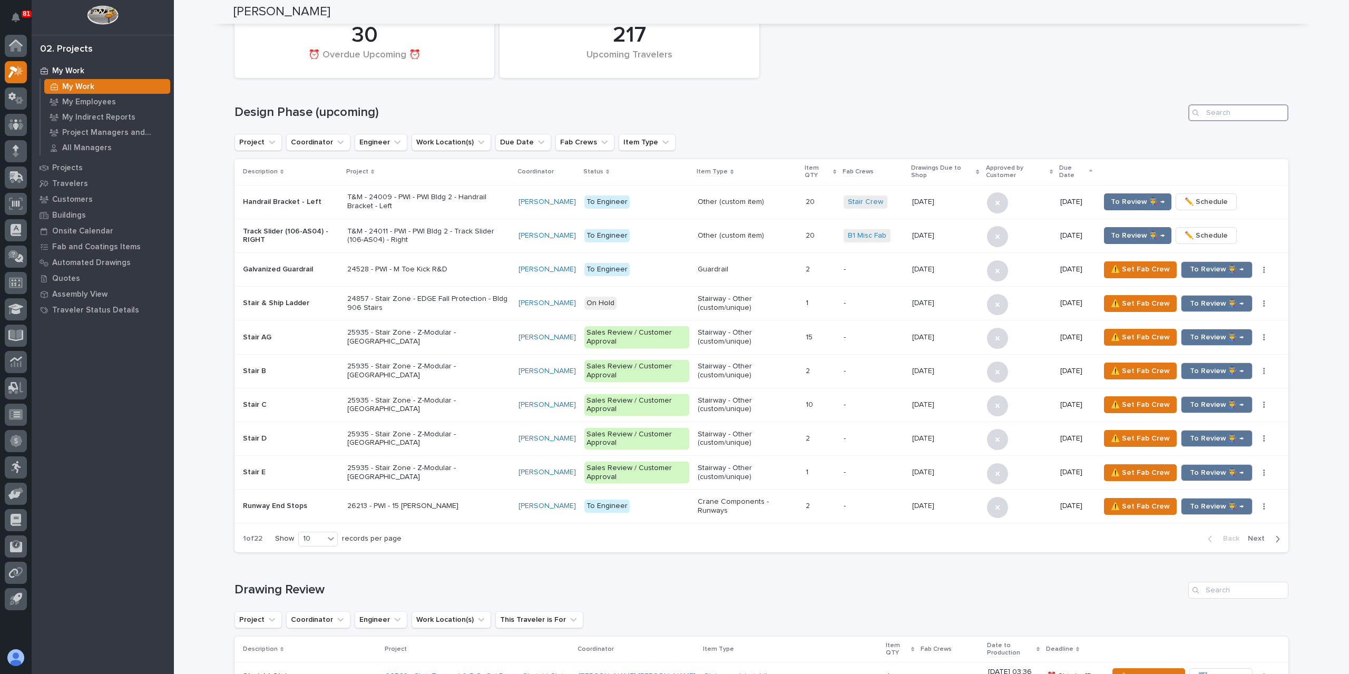
click at [1235, 115] on input "Search" at bounding box center [1239, 112] width 100 height 17
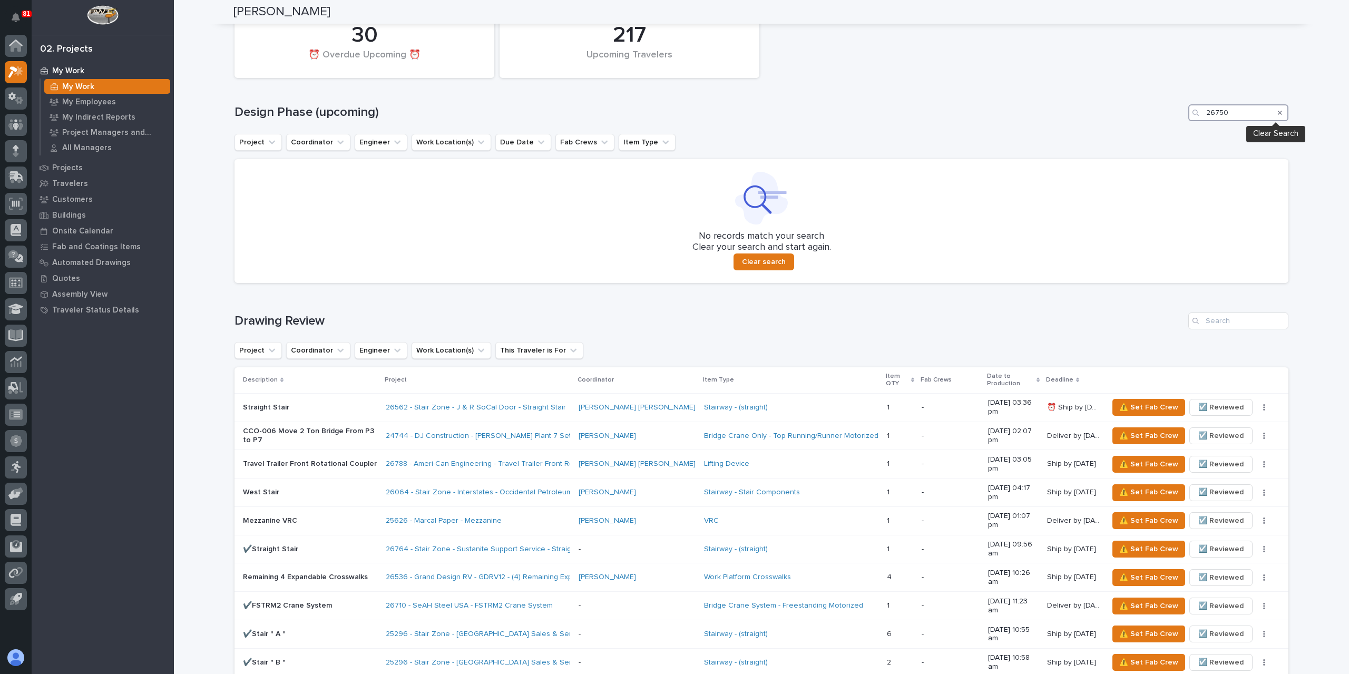
type input "26750"
click at [1278, 111] on icon "Search" at bounding box center [1280, 113] width 4 height 4
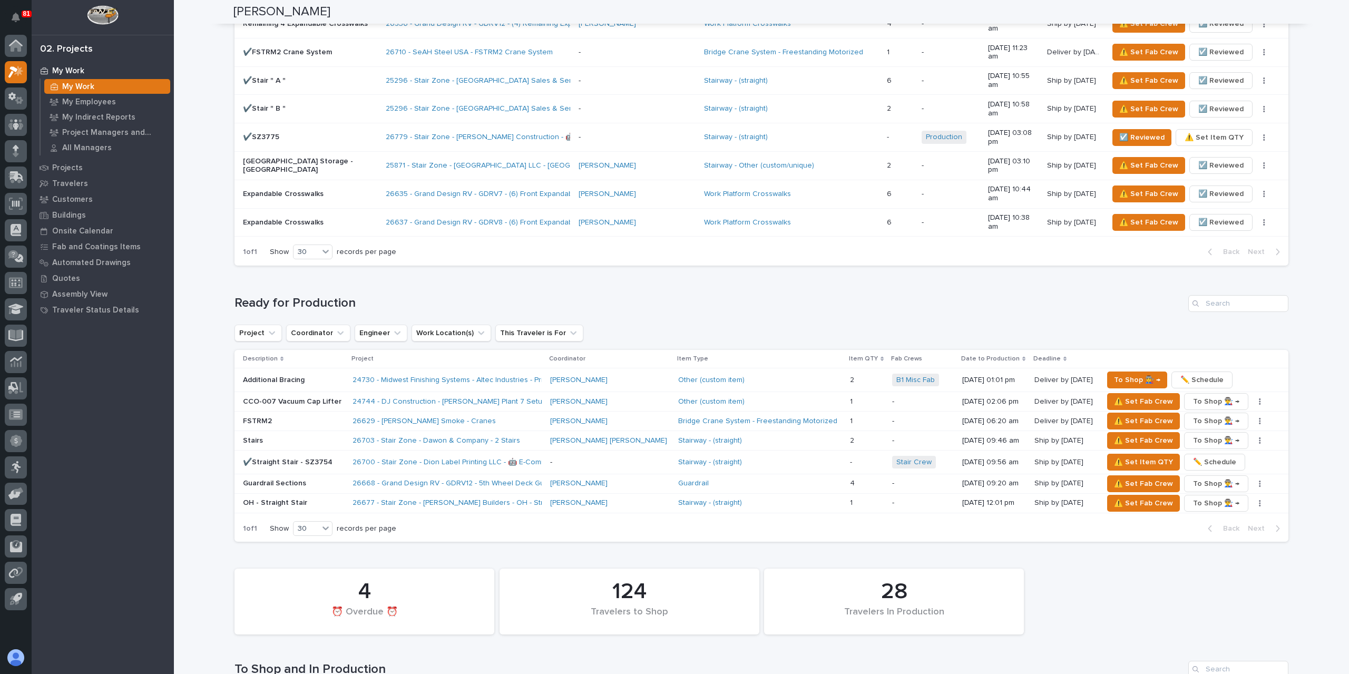
scroll to position [949, 0]
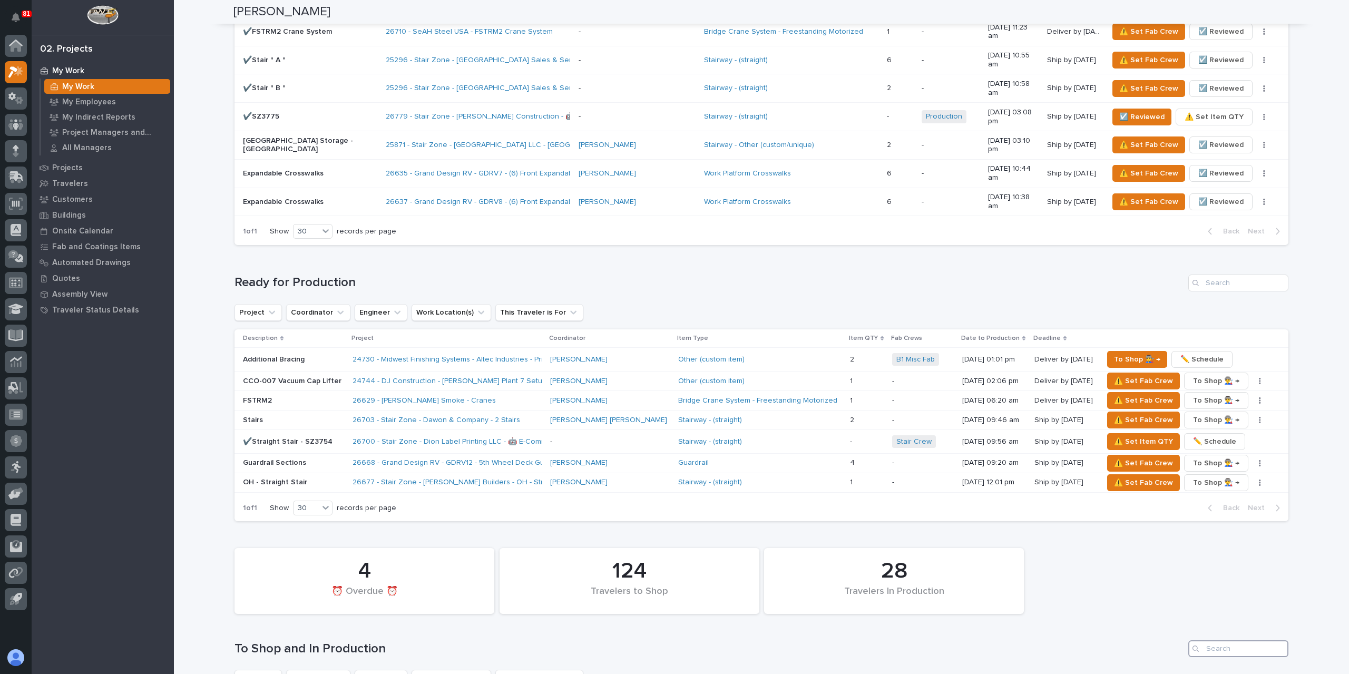
click at [1214, 640] on input "Search" at bounding box center [1239, 648] width 100 height 17
type input "26750"
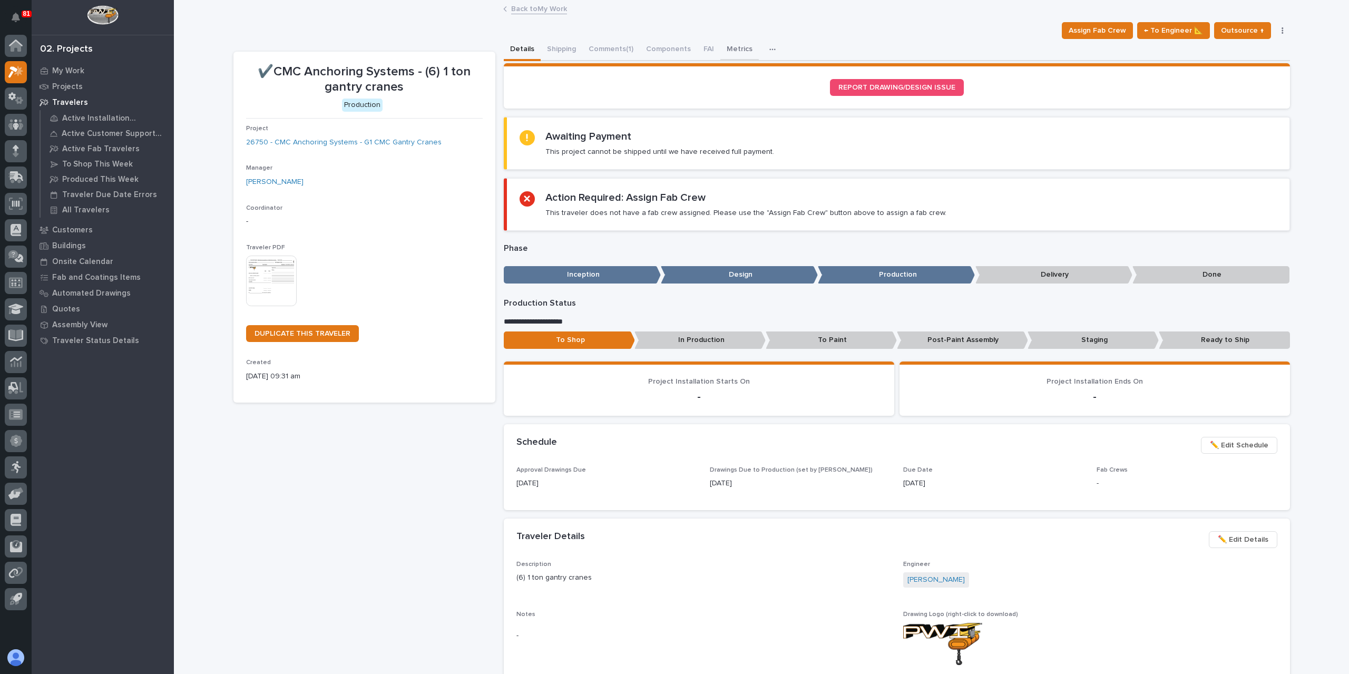
click at [733, 55] on button "Metrics" at bounding box center [739, 50] width 38 height 22
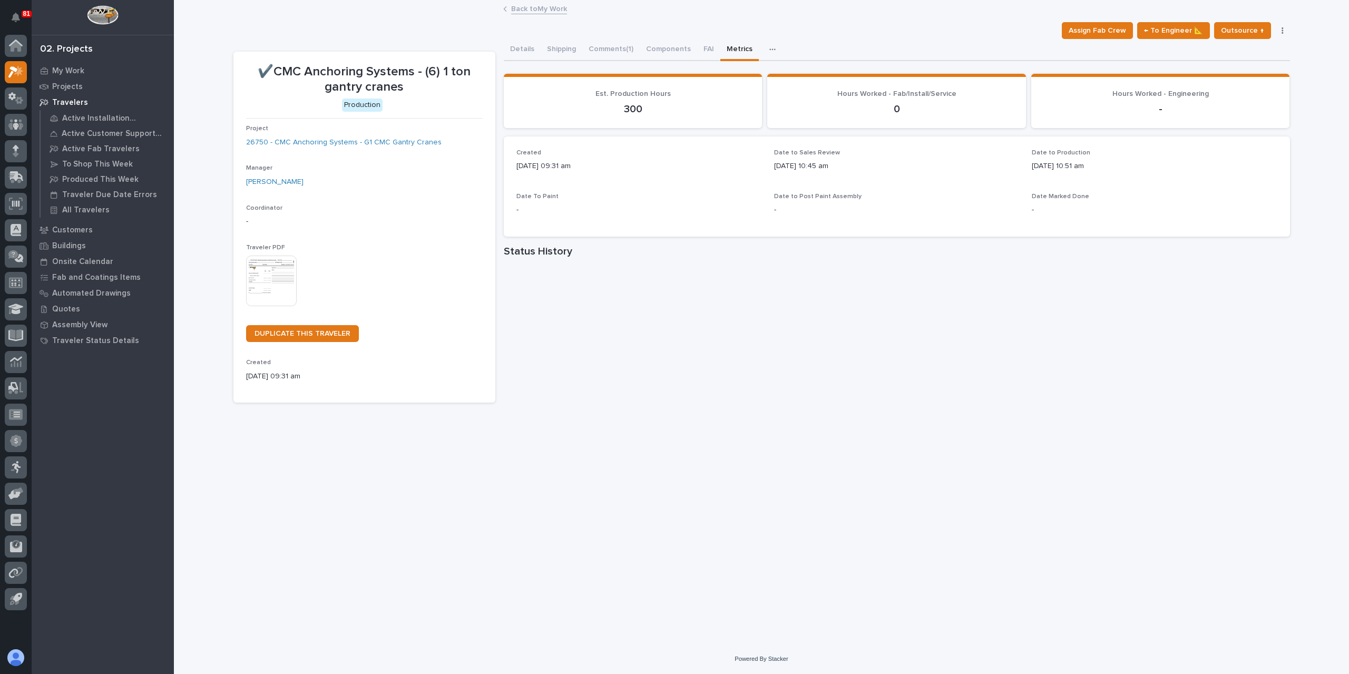
click at [525, 12] on link "Back to My Work" at bounding box center [539, 8] width 56 height 12
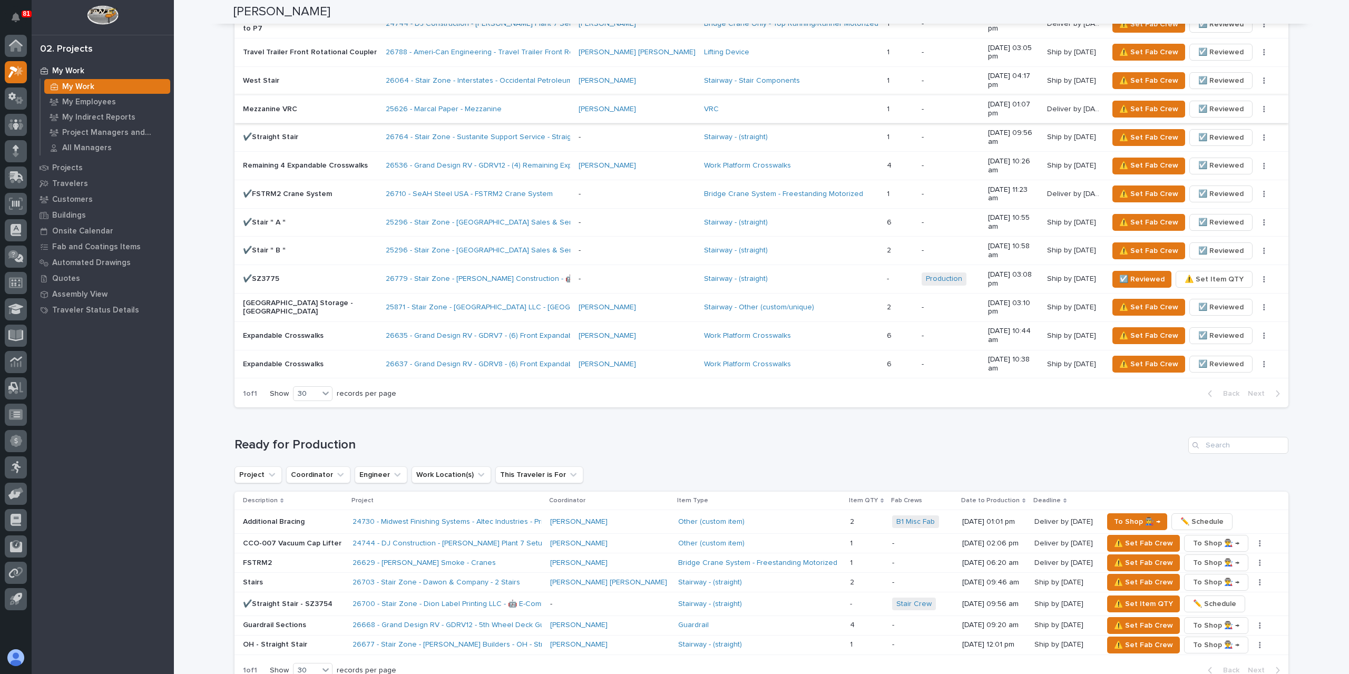
scroll to position [791, 0]
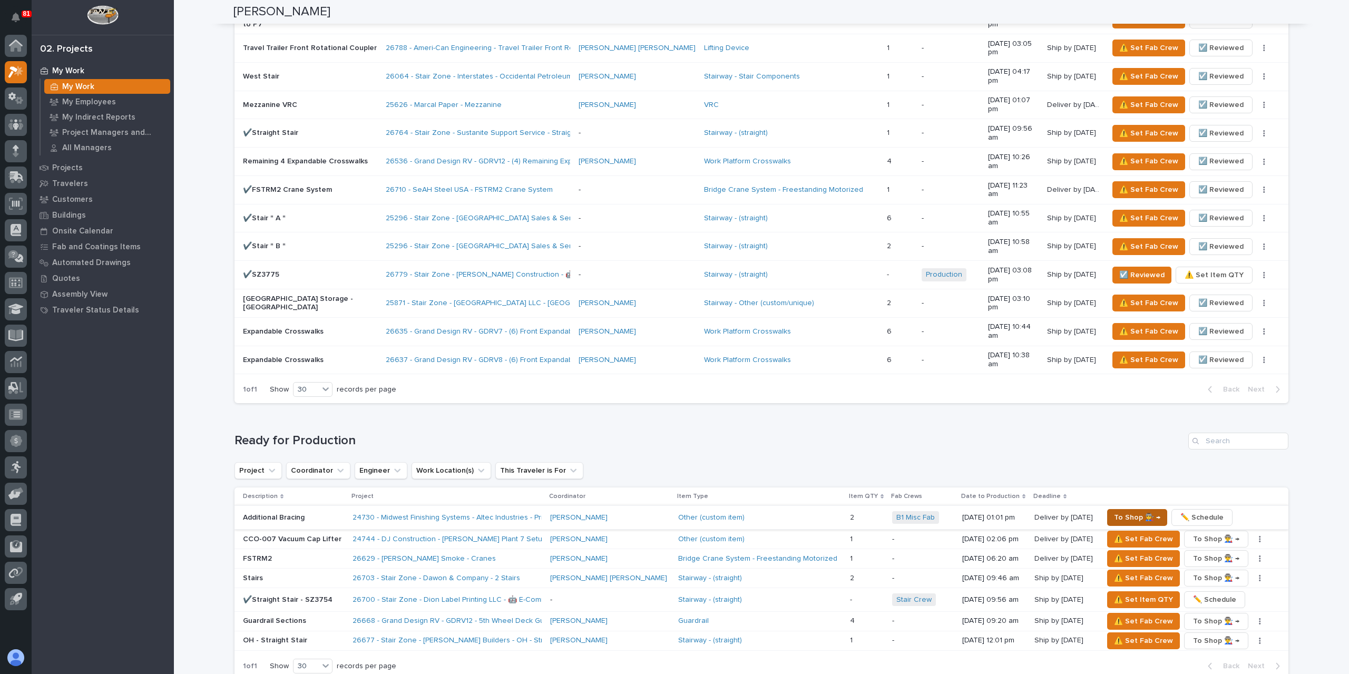
click at [1115, 511] on span "To Shop 👨‍🏭 →" at bounding box center [1137, 517] width 46 height 13
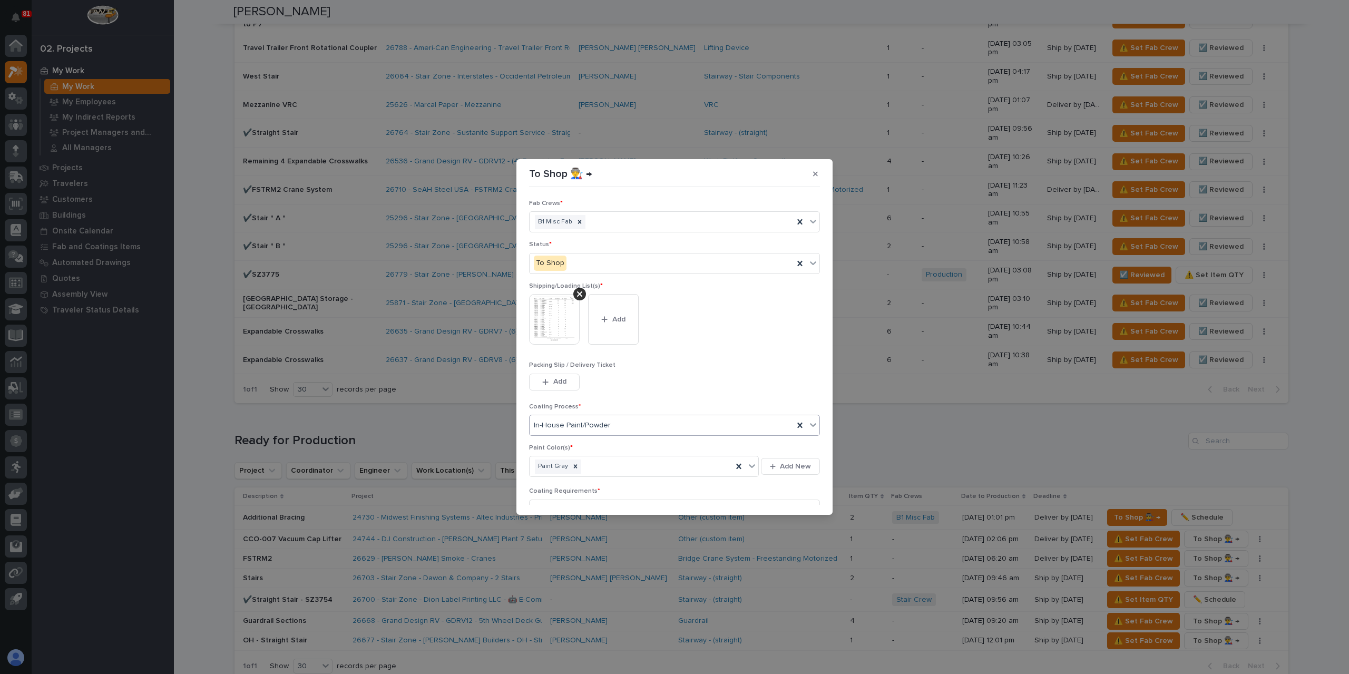
scroll to position [56, 0]
click at [808, 502] on button "Save" at bounding box center [797, 498] width 45 height 17
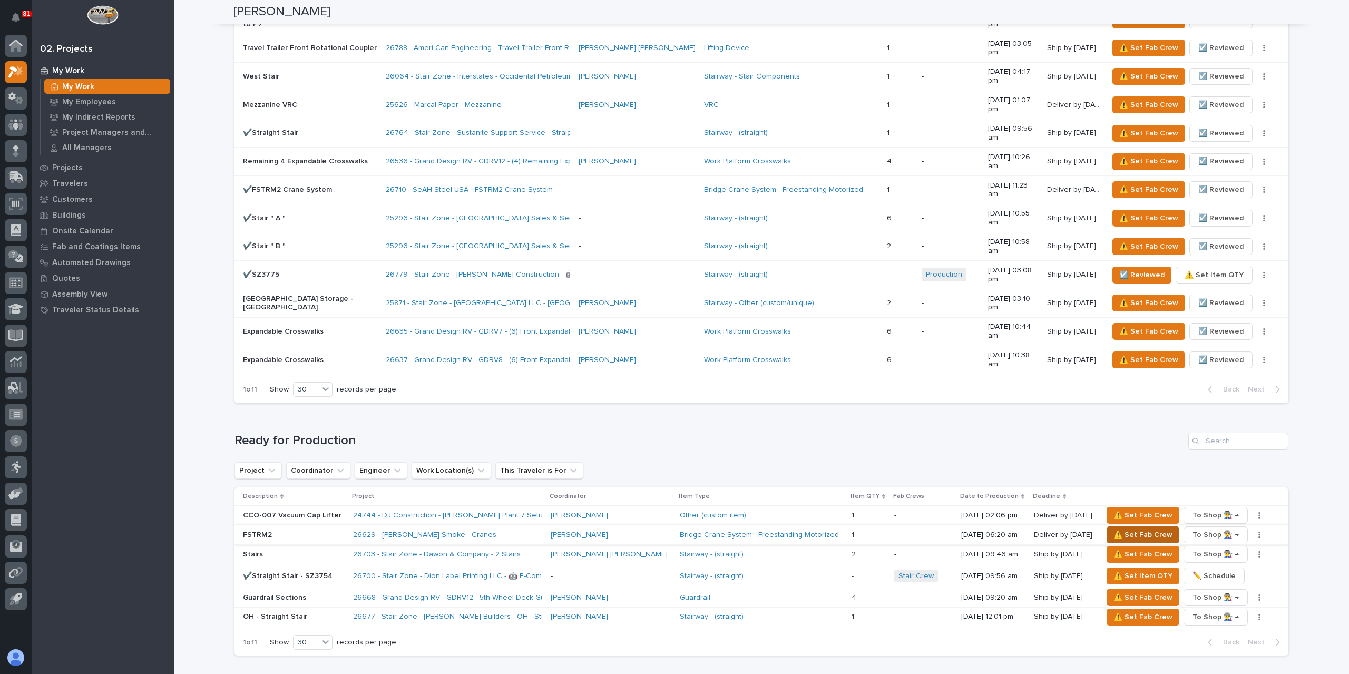
click at [1114, 529] on span "⚠️ Set Fab Crew" at bounding box center [1143, 535] width 59 height 13
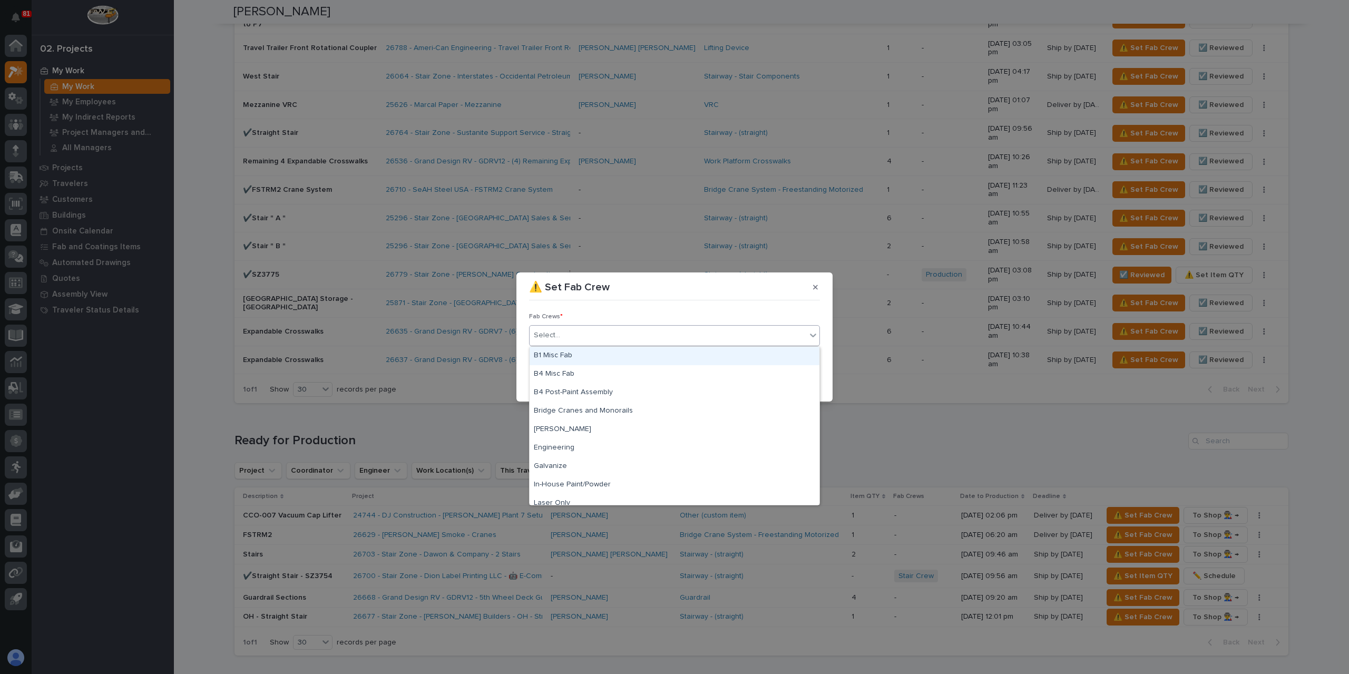
click at [583, 333] on div "Select..." at bounding box center [668, 335] width 277 height 17
click at [593, 412] on div "Bridge Cranes and Monorails" at bounding box center [675, 411] width 290 height 18
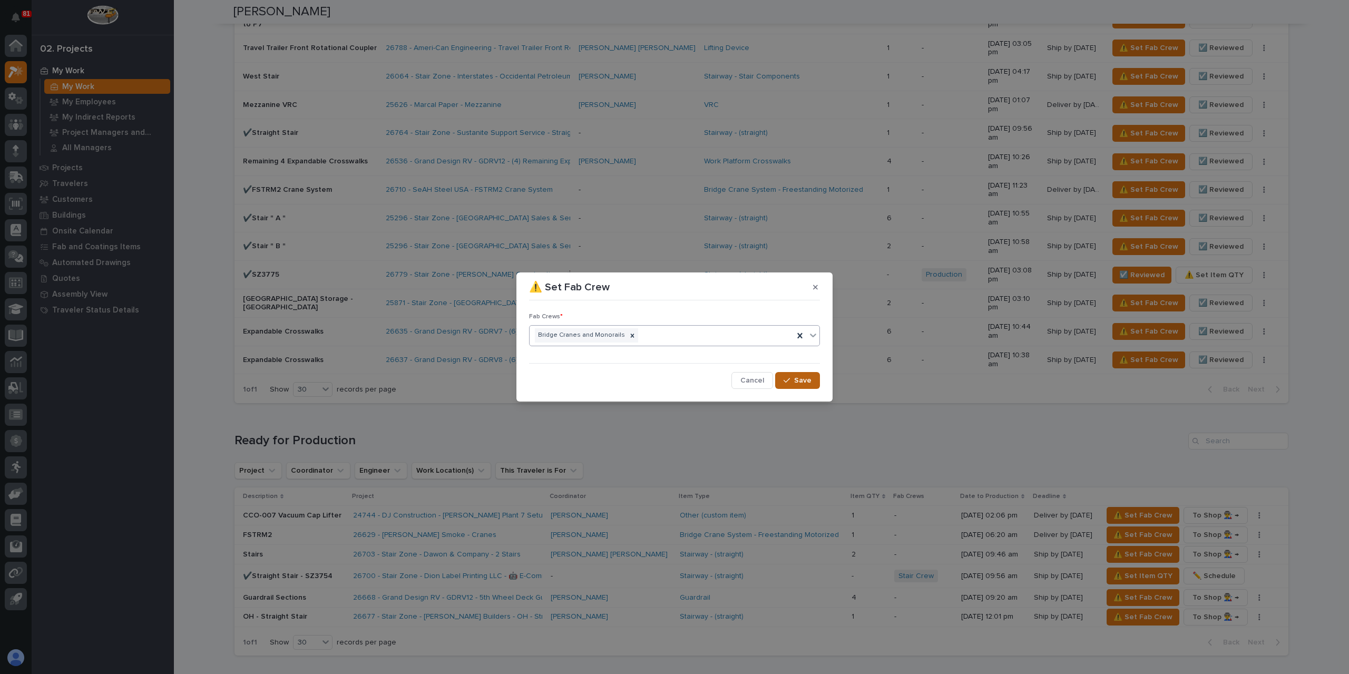
click at [802, 378] on span "Save" at bounding box center [802, 380] width 17 height 9
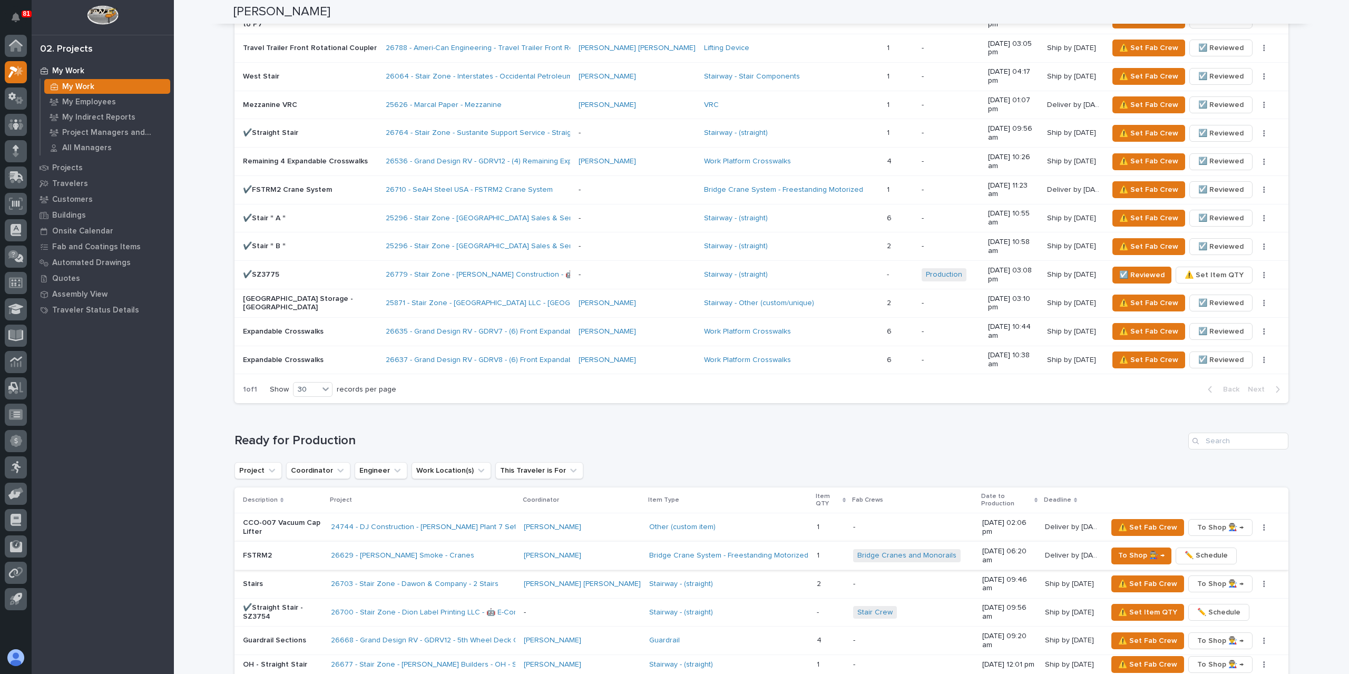
click at [1200, 549] on span "✏️ Schedule" at bounding box center [1206, 555] width 43 height 13
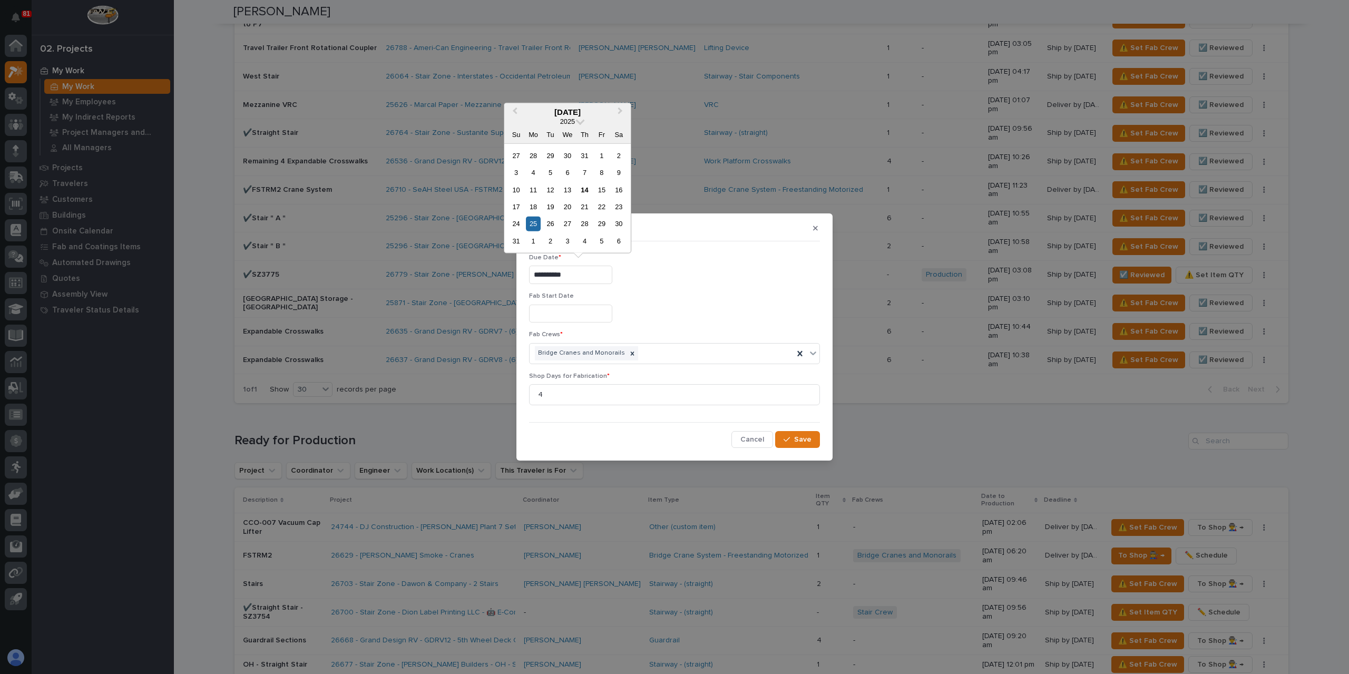
click at [580, 280] on input "**********" at bounding box center [570, 275] width 83 height 18
click at [533, 240] on div "1" at bounding box center [533, 241] width 14 height 14
type input "**********"
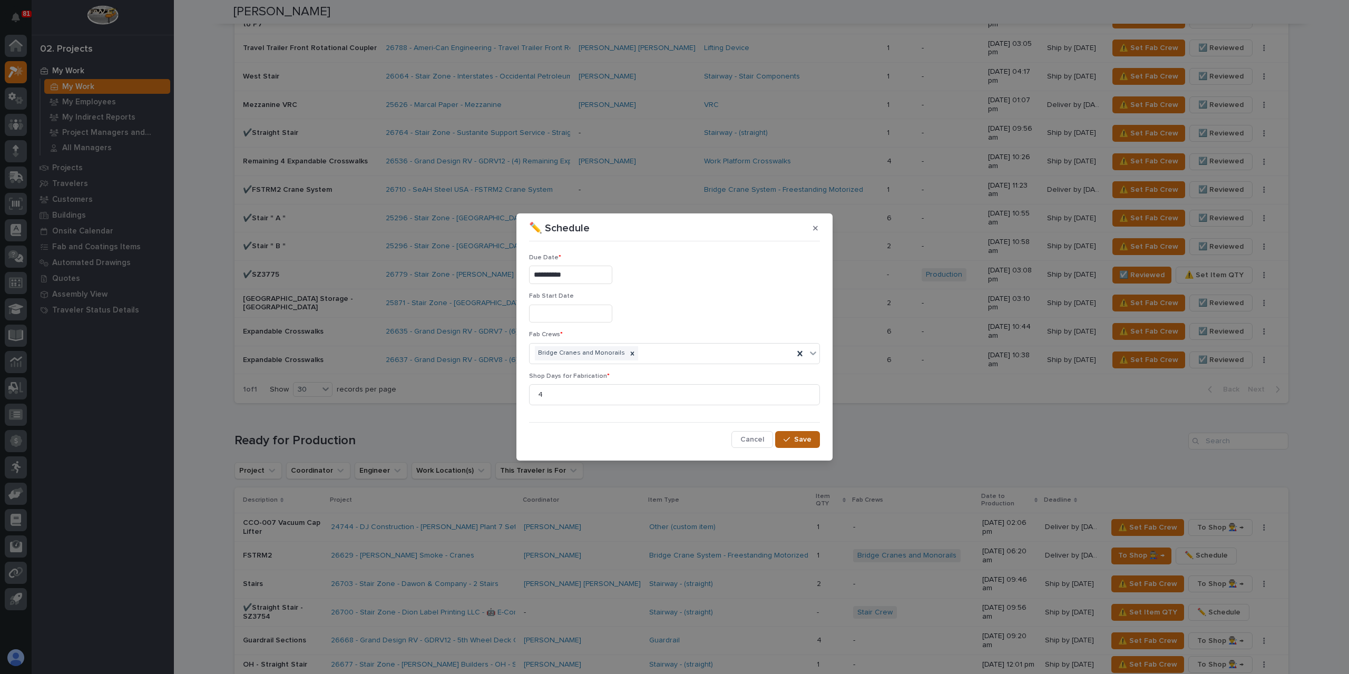
click at [805, 435] on span "Save" at bounding box center [802, 439] width 17 height 9
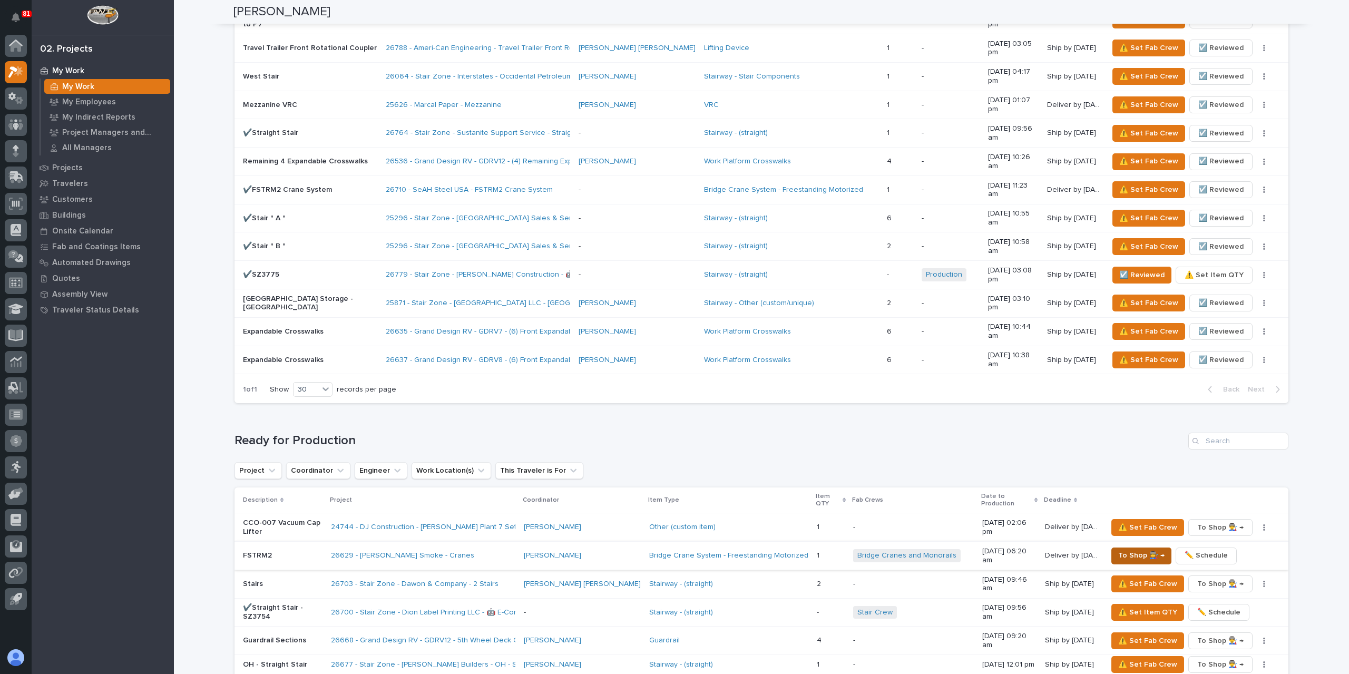
click at [1118, 549] on span "To Shop 👨‍🏭 →" at bounding box center [1141, 555] width 46 height 13
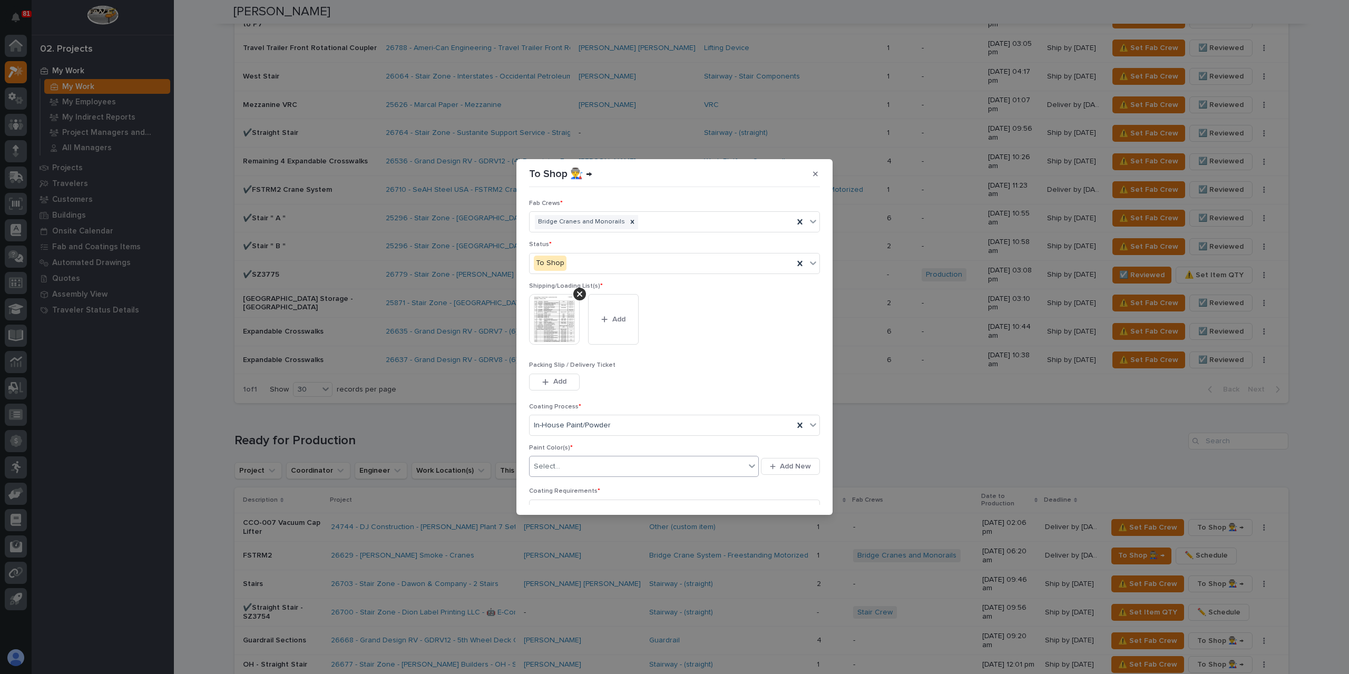
click at [571, 470] on div "Select..." at bounding box center [638, 466] width 216 height 17
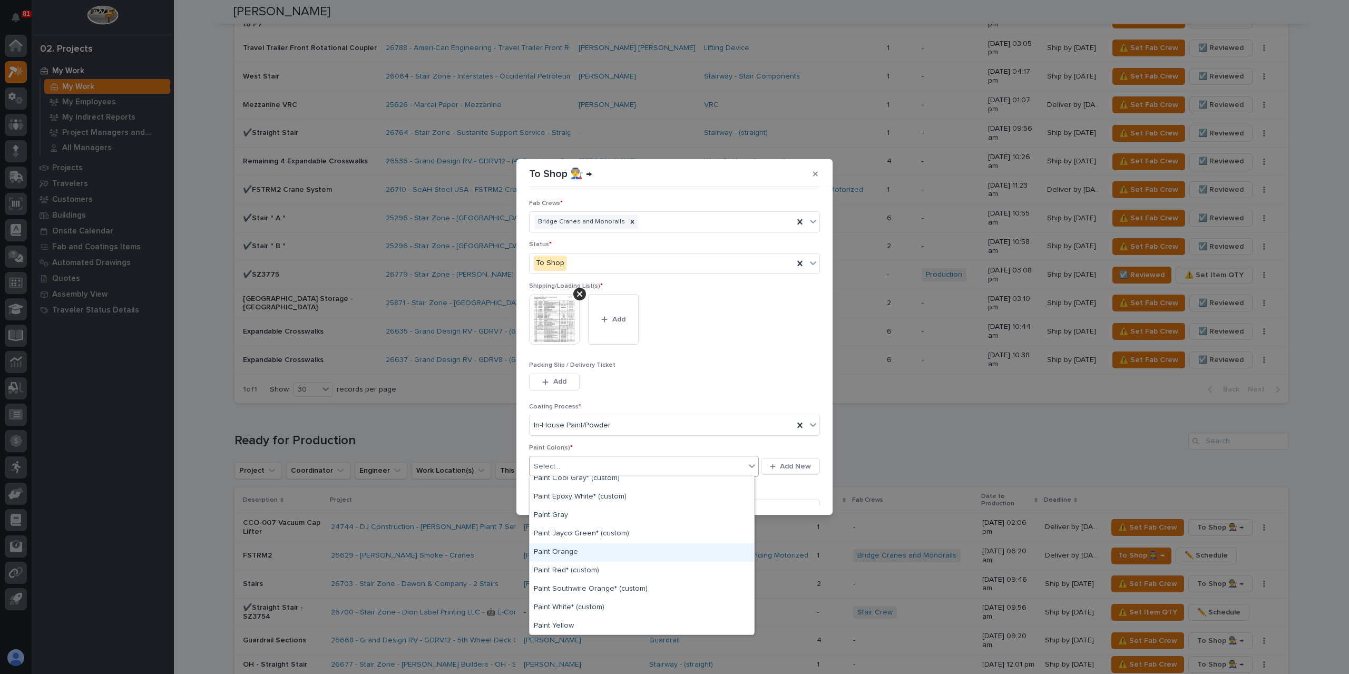
scroll to position [161, 0]
click at [573, 523] on div "Paint Gray" at bounding box center [642, 528] width 225 height 18
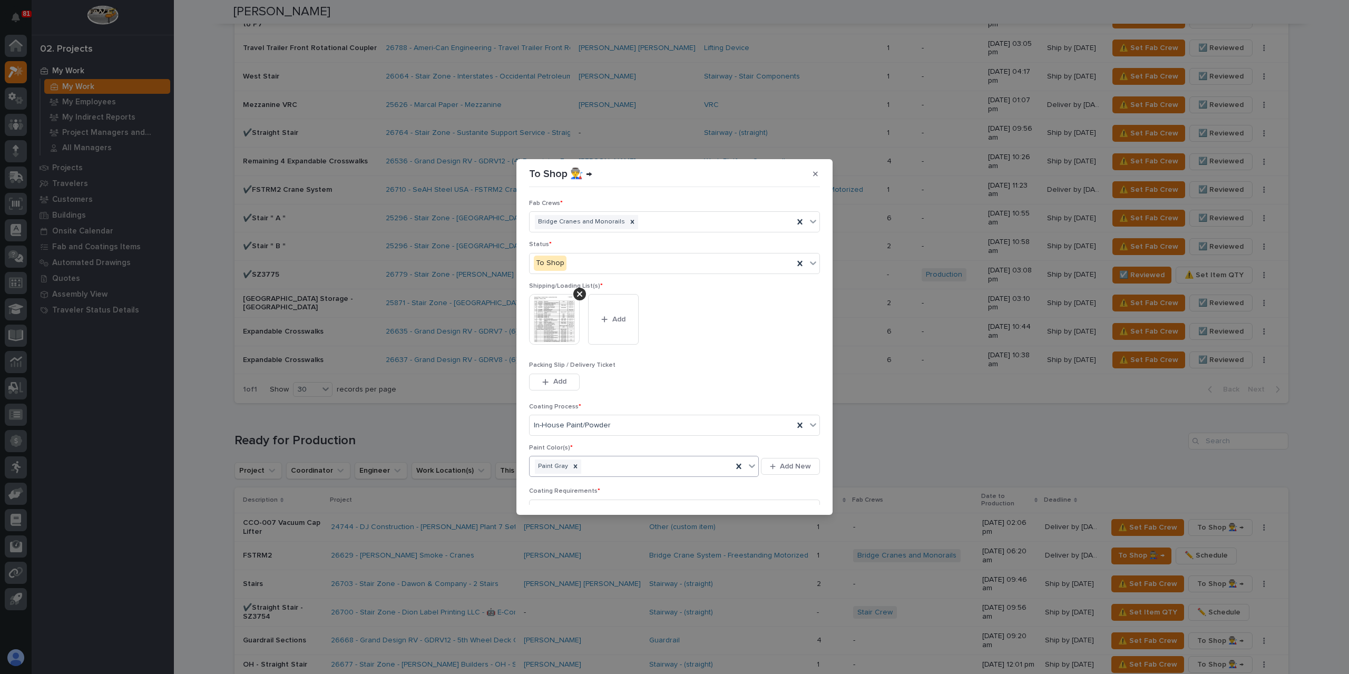
click at [596, 466] on div "Paint Gray" at bounding box center [631, 466] width 203 height 18
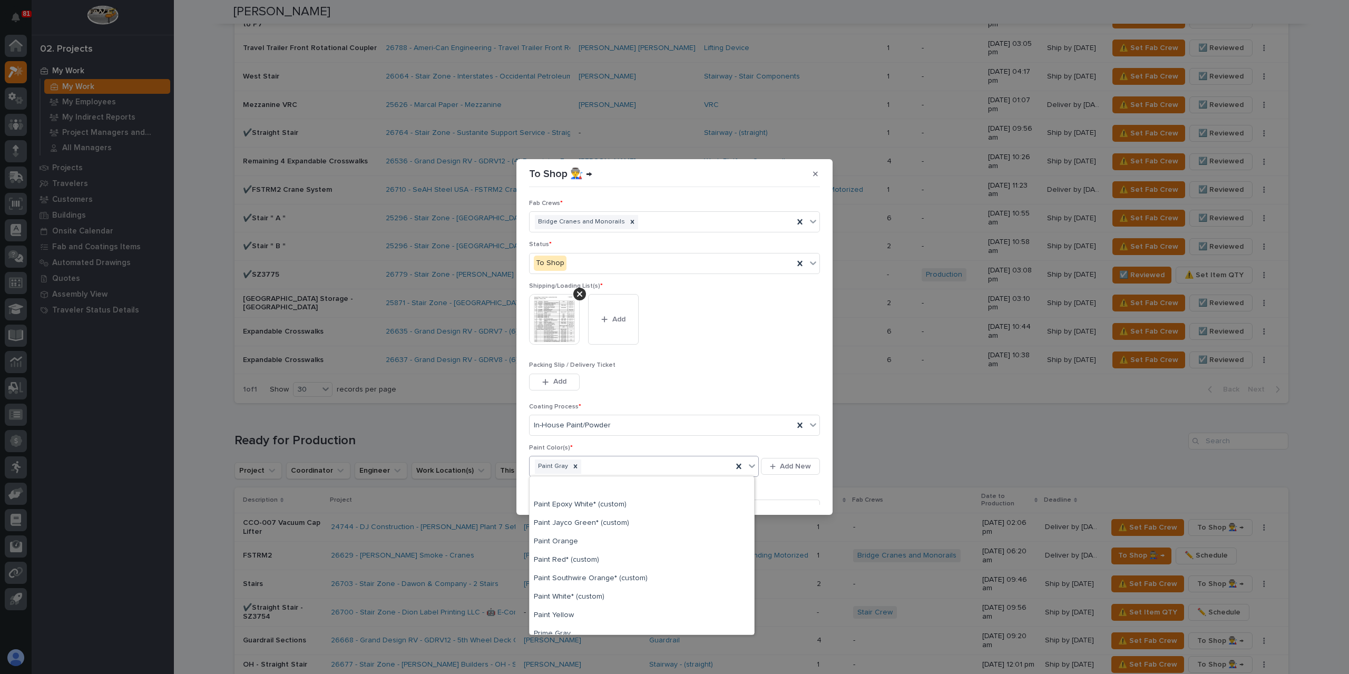
scroll to position [211, 0]
click at [566, 570] on div "Paint Yellow" at bounding box center [642, 570] width 225 height 18
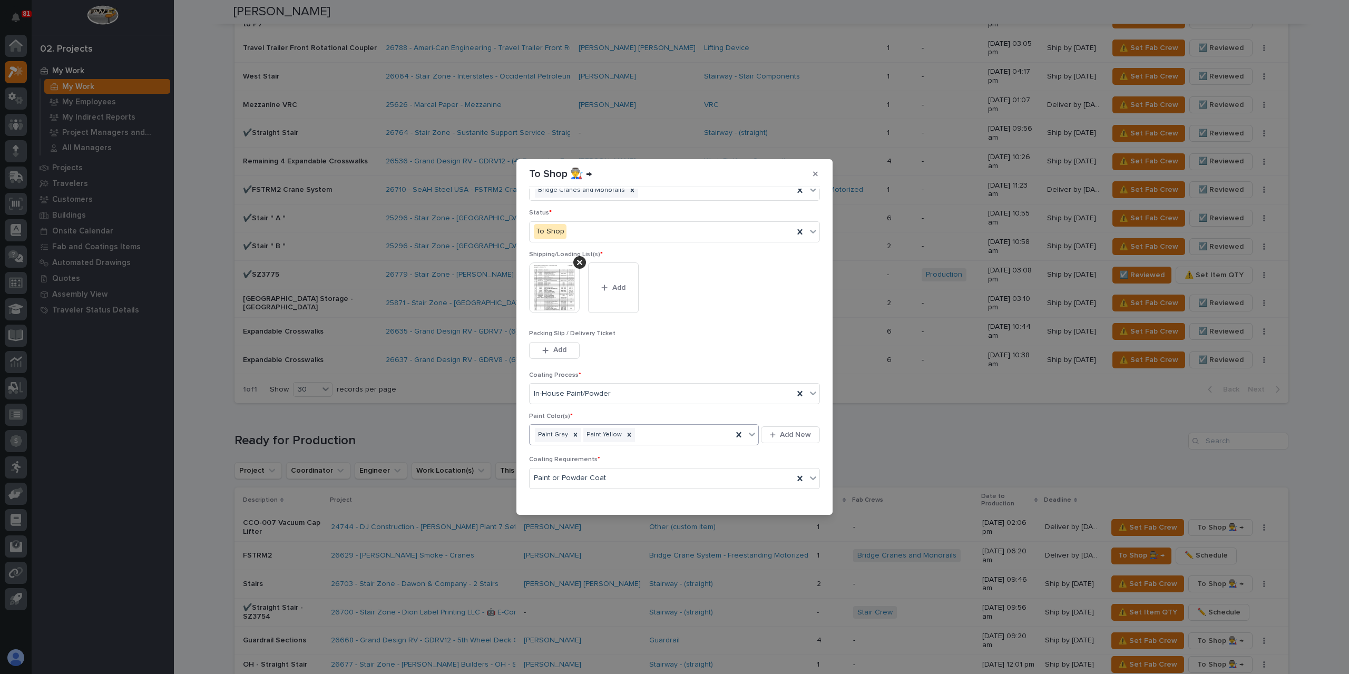
scroll to position [56, 0]
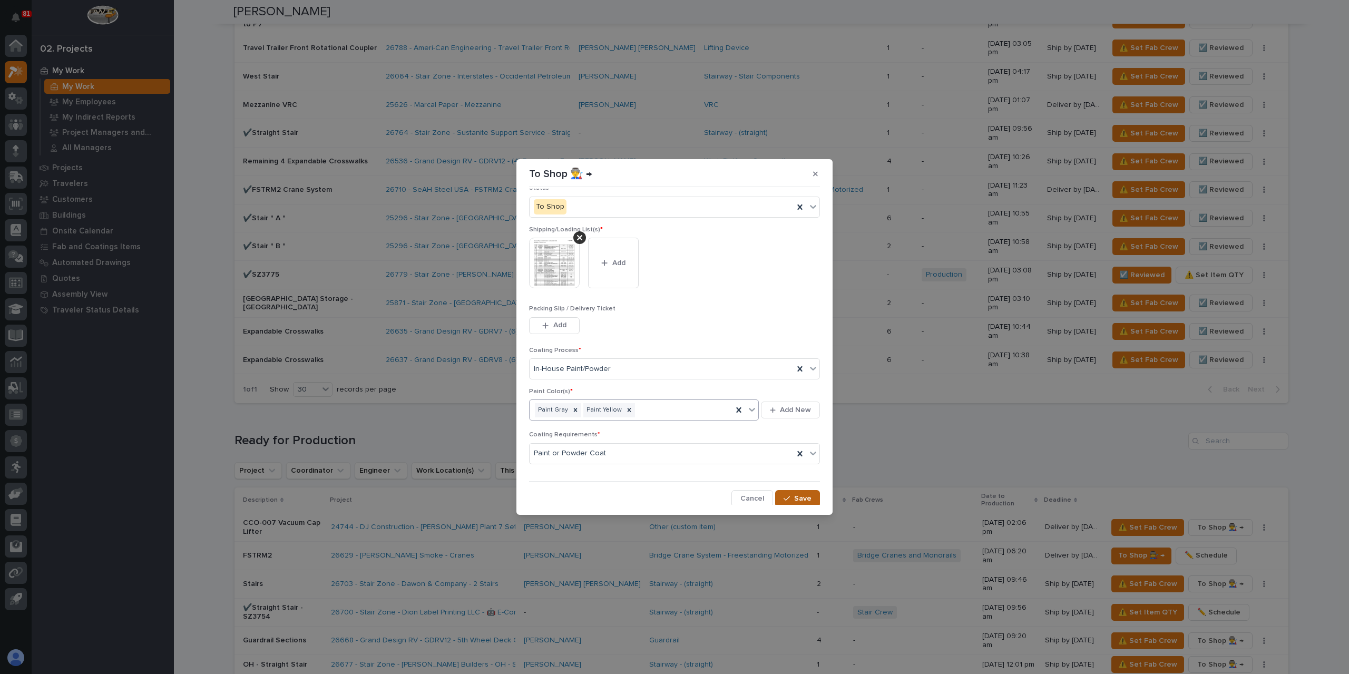
click at [795, 502] on button "Save" at bounding box center [797, 498] width 45 height 17
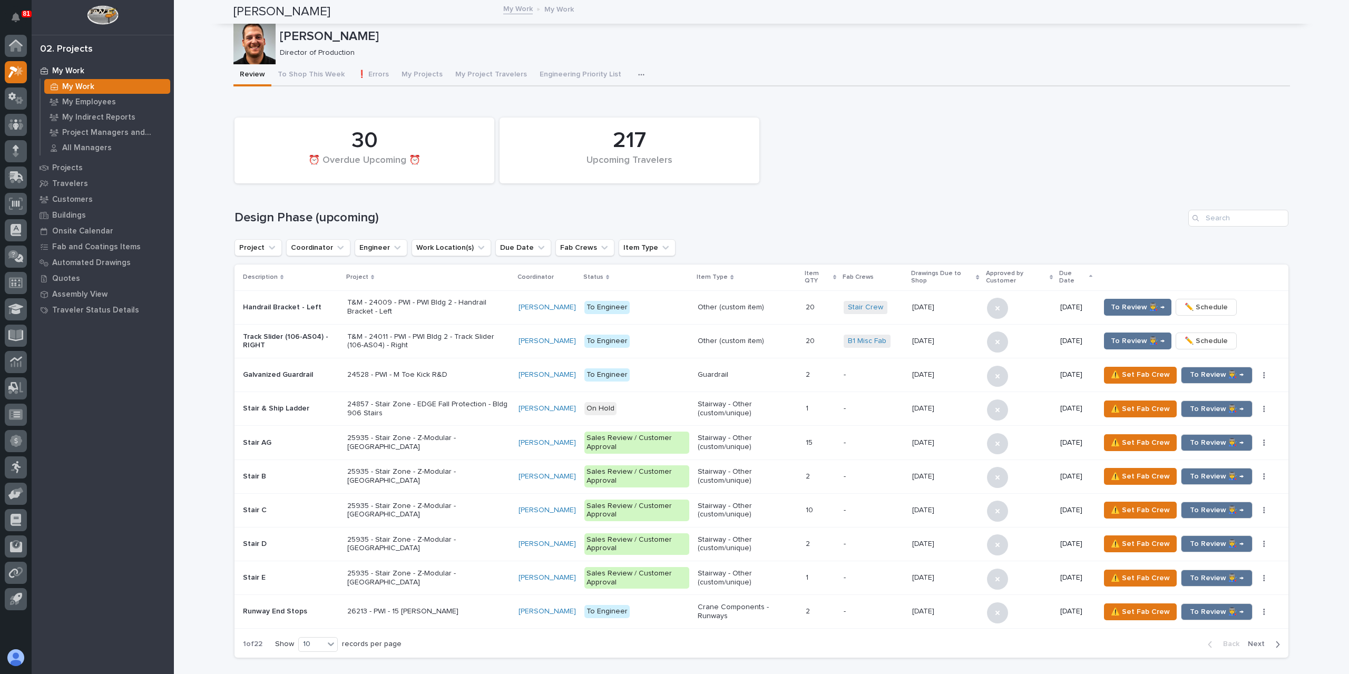
scroll to position [791, 0]
